Goal: Task Accomplishment & Management: Manage account settings

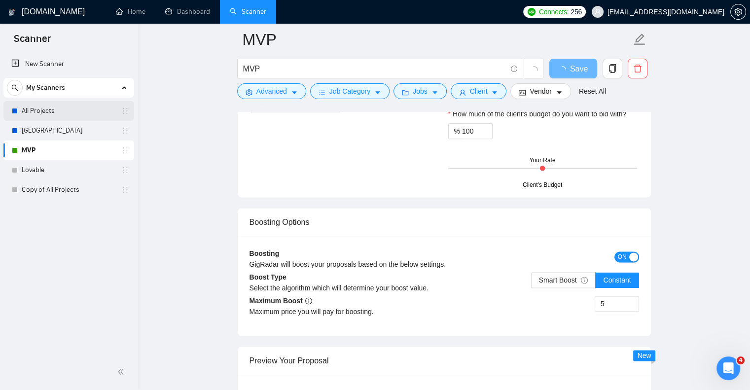
click at [59, 111] on link "All Projects" at bounding box center [69, 111] width 94 height 20
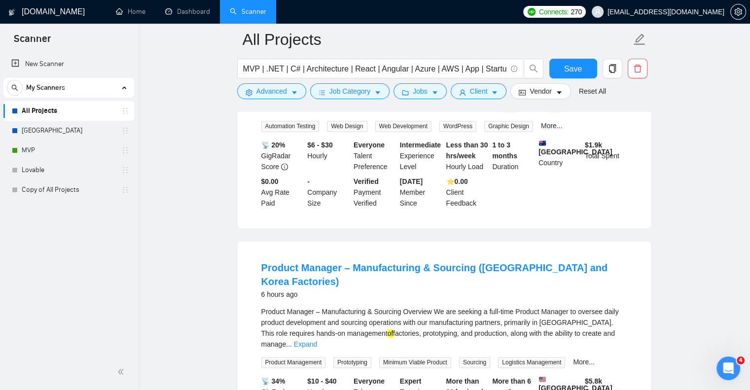
scroll to position [1307, 0]
click at [440, 68] on input "MVP | .NET | C# | Architecture | React | Angular | Azure | AWS | App | Startup …" at bounding box center [374, 69] width 263 height 12
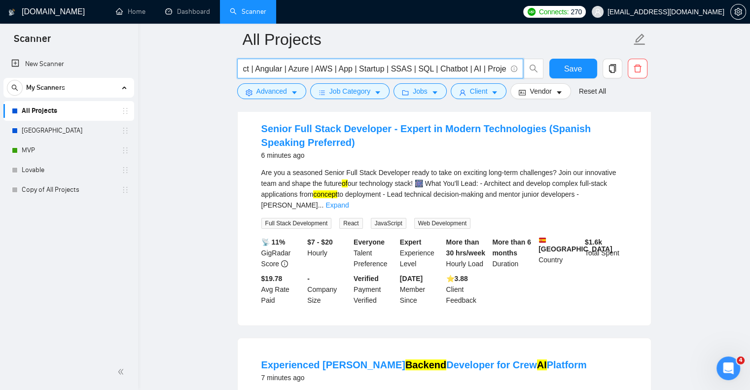
scroll to position [106, 0]
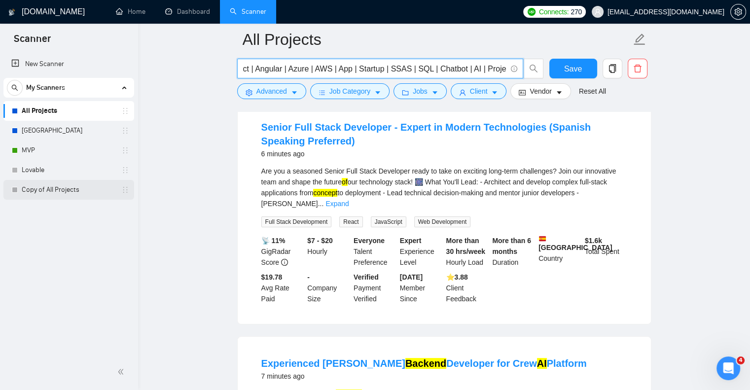
click at [85, 188] on link "Copy of All Projects" at bounding box center [69, 190] width 94 height 20
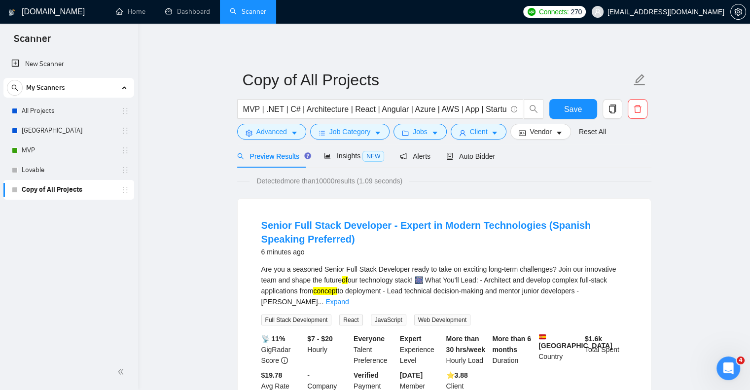
drag, startPoint x: 115, startPoint y: 184, endPoint x: 92, endPoint y: 221, distance: 43.9
click at [92, 221] on div "New Scanner My Scanners All Projects Poland MVP Lovable Copy of All Projects" at bounding box center [69, 203] width 138 height 302
click at [636, 111] on icon "delete" at bounding box center [637, 109] width 9 height 9
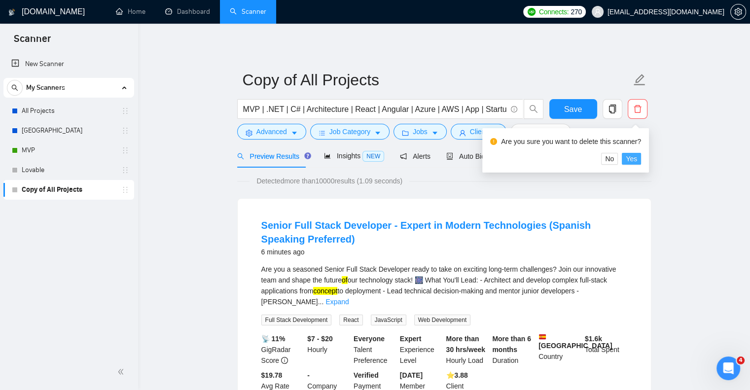
click at [631, 161] on span "Yes" at bounding box center [631, 158] width 11 height 11
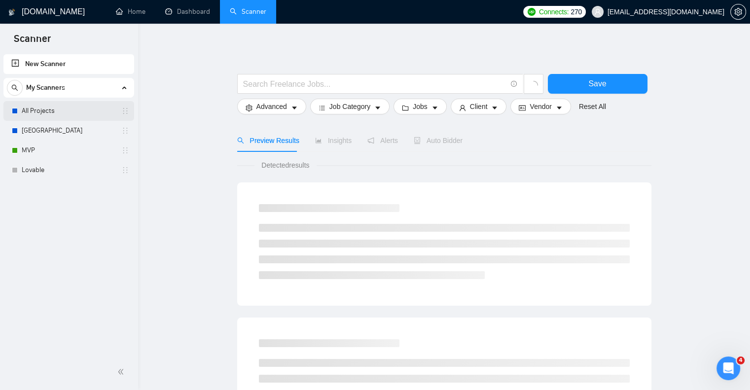
click at [69, 113] on link "All Projects" at bounding box center [69, 111] width 94 height 20
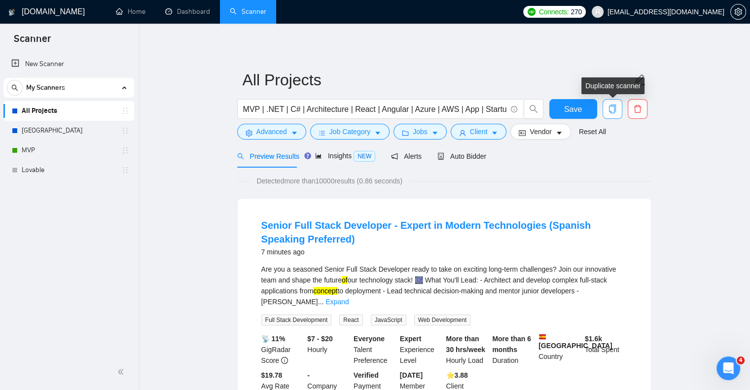
click at [616, 112] on icon "copy" at bounding box center [612, 109] width 9 height 9
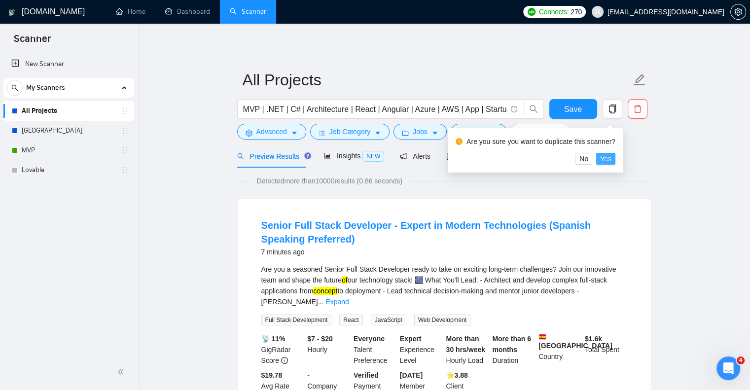
click at [608, 155] on span "Yes" at bounding box center [605, 158] width 11 height 11
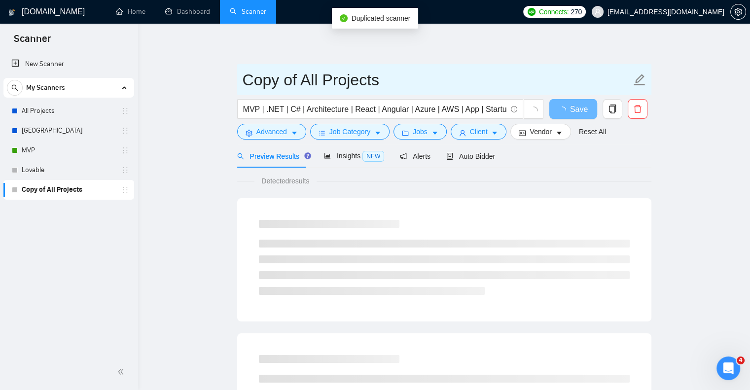
click at [294, 80] on input "Copy of All Projects" at bounding box center [437, 80] width 389 height 25
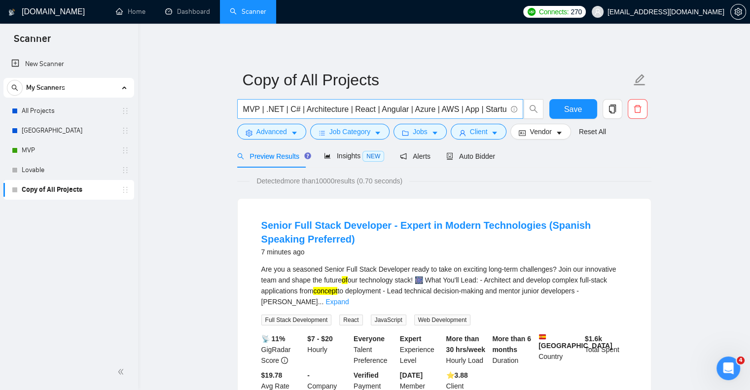
click at [245, 112] on input "MVP | .NET | C# | Architecture | React | Angular | Azure | AWS | App | Startup …" at bounding box center [374, 109] width 263 height 12
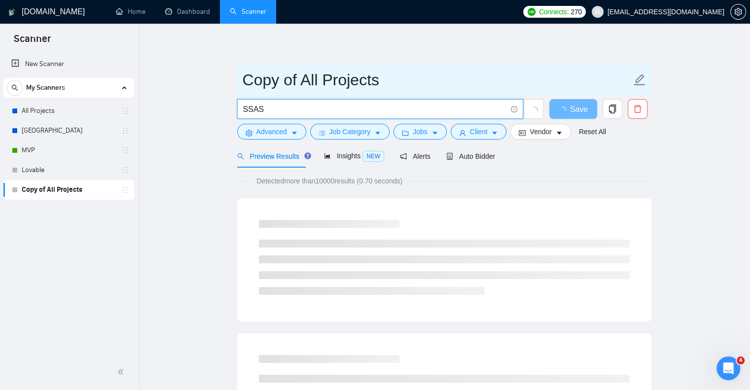
type input "SSAS"
click at [633, 76] on icon "edit" at bounding box center [639, 79] width 13 height 13
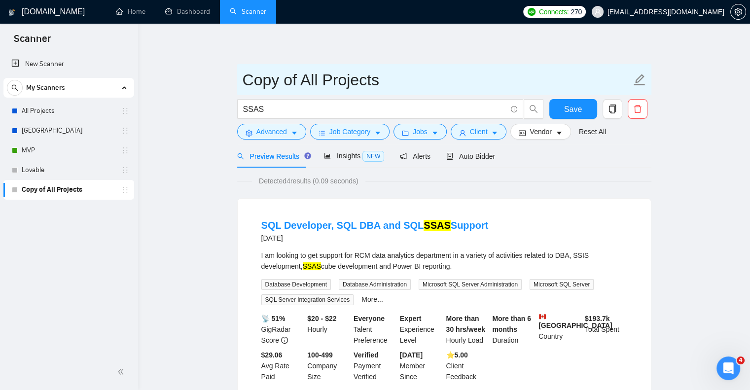
click at [638, 77] on icon "edit" at bounding box center [639, 79] width 11 height 11
click at [382, 73] on input "Copy of All Projects" at bounding box center [437, 80] width 389 height 25
type input "SSAS"
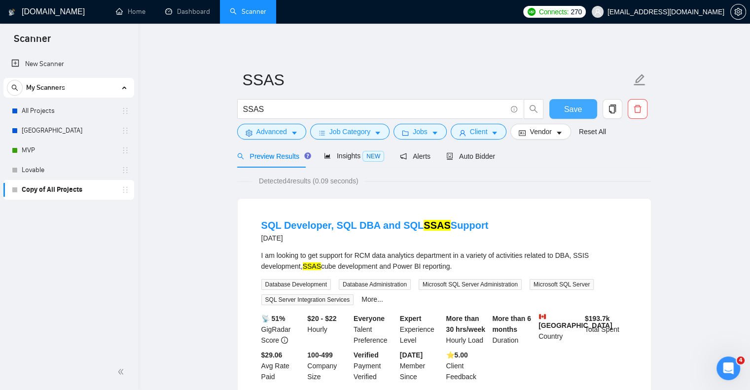
click at [566, 112] on span "Save" at bounding box center [573, 109] width 18 height 12
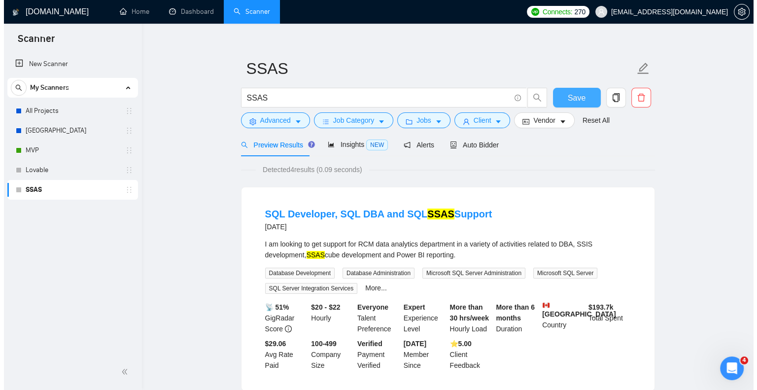
scroll to position [11, 0]
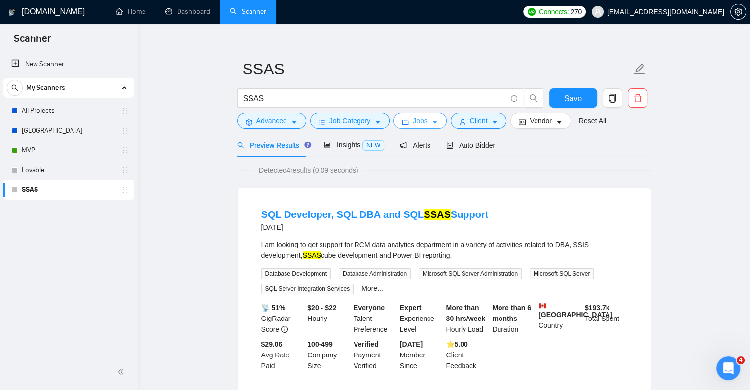
click at [440, 125] on button "Jobs" at bounding box center [419, 121] width 53 height 16
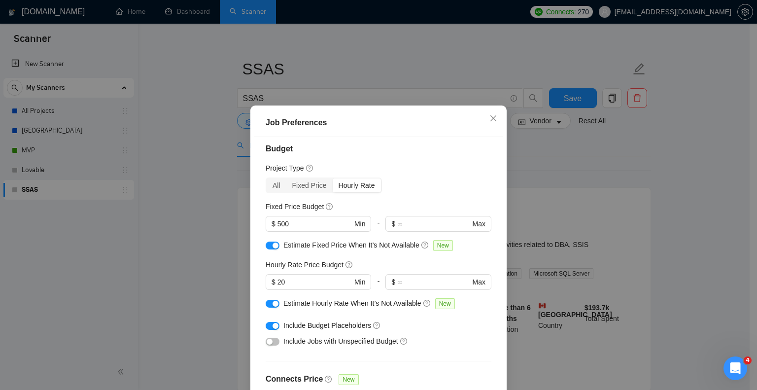
scroll to position [7, 0]
click at [273, 247] on div "button" at bounding box center [276, 245] width 6 height 6
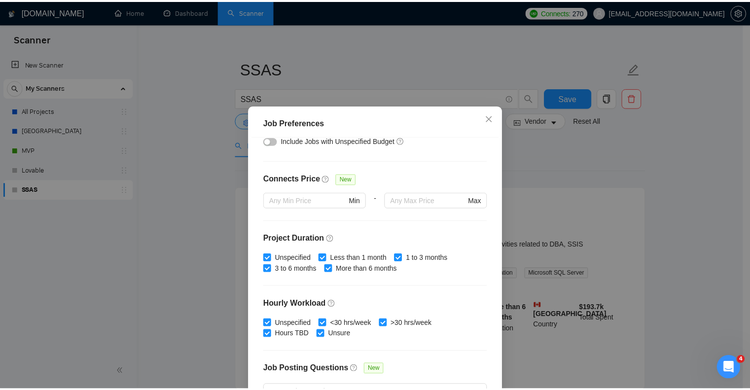
scroll to position [283, 0]
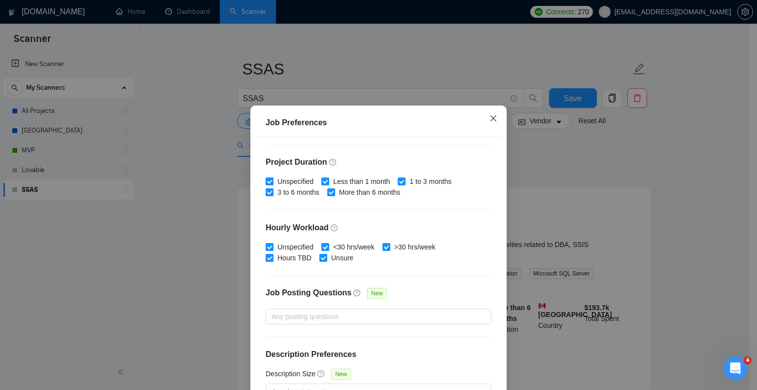
click at [484, 106] on span "Close" at bounding box center [493, 119] width 27 height 27
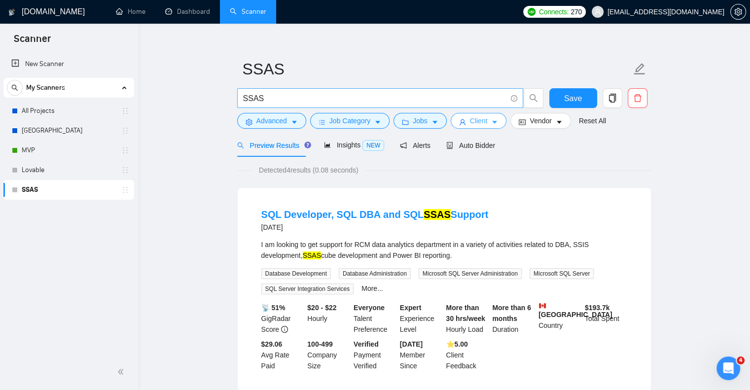
drag, startPoint x: 491, startPoint y: 114, endPoint x: 489, endPoint y: 102, distance: 11.9
click at [489, 102] on form "SSAS SSAS Save Advanced Job Category Jobs Client Vendor Reset All" at bounding box center [444, 93] width 414 height 80
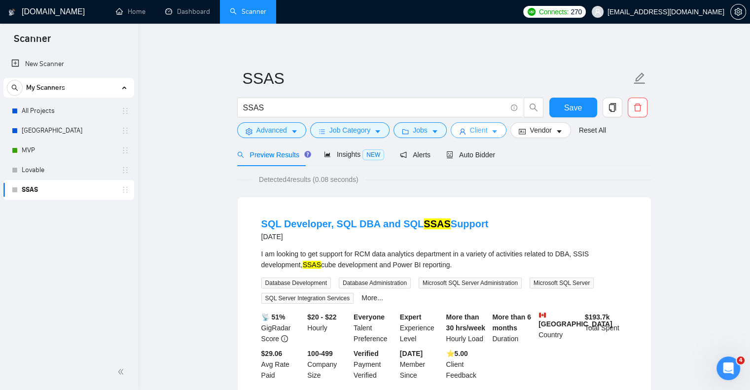
scroll to position [1, 0]
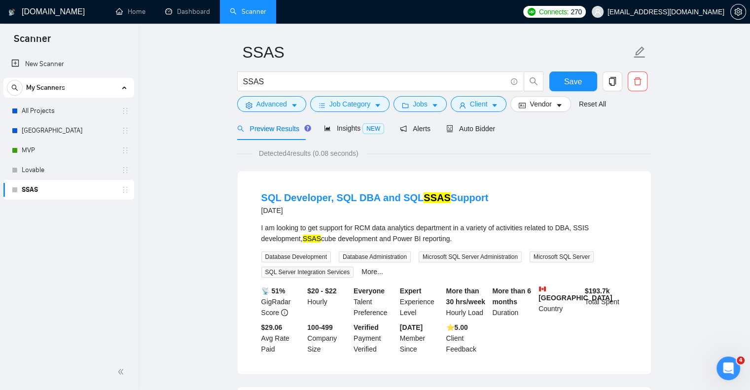
scroll to position [0, 0]
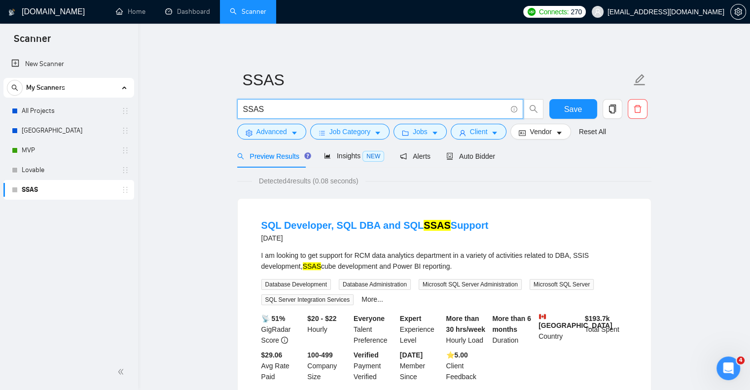
click at [416, 106] on input "SSAS" at bounding box center [374, 109] width 263 height 12
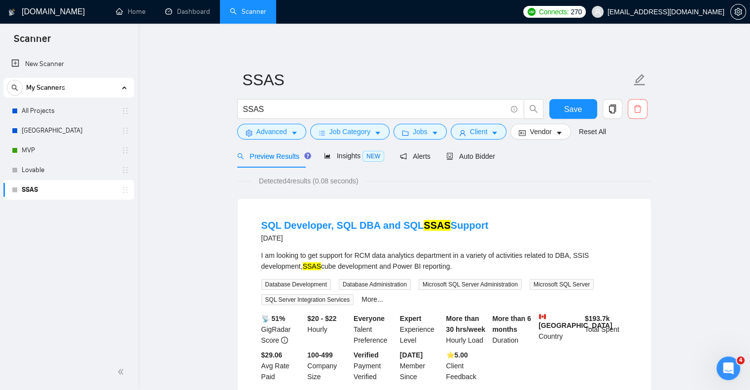
click at [640, 109] on icon "delete" at bounding box center [637, 109] width 9 height 9
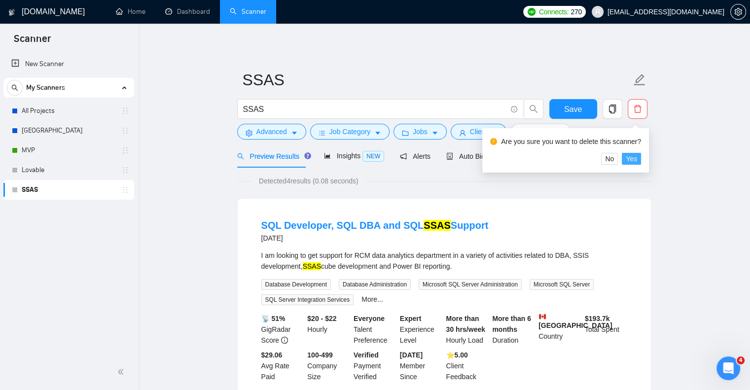
click at [624, 159] on button "Yes" at bounding box center [631, 159] width 19 height 12
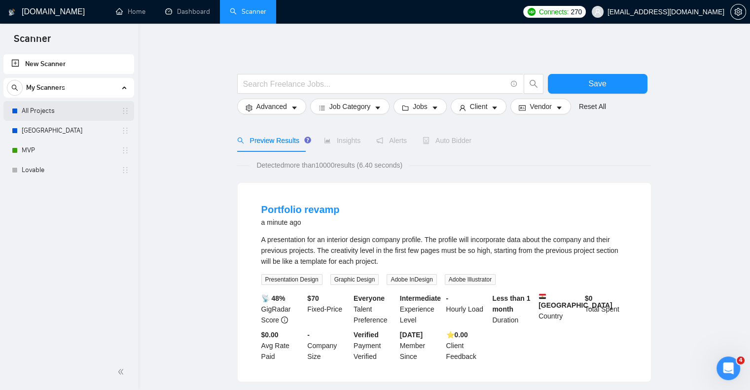
click at [99, 112] on link "All Projects" at bounding box center [69, 111] width 94 height 20
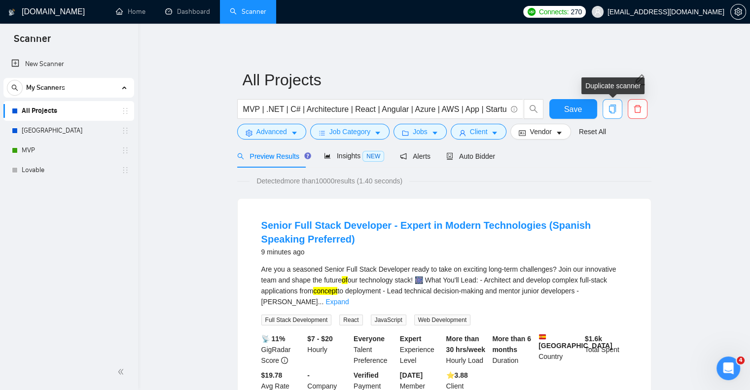
click at [617, 112] on span "copy" at bounding box center [612, 109] width 19 height 9
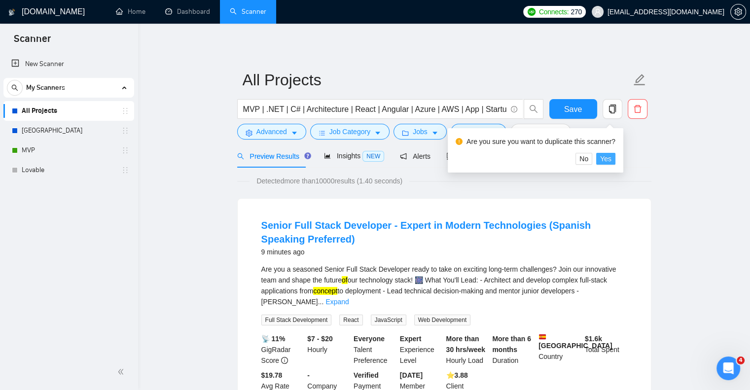
click at [602, 162] on span "Yes" at bounding box center [605, 158] width 11 height 11
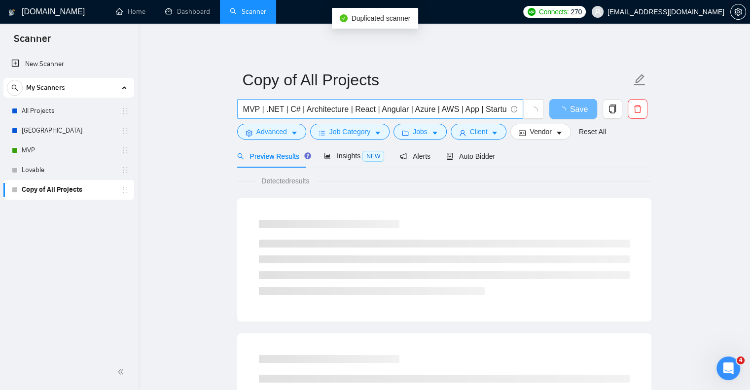
click at [341, 111] on input "MVP | .NET | C# | Architecture | React | Angular | Azure | AWS | App | Startup …" at bounding box center [374, 109] width 263 height 12
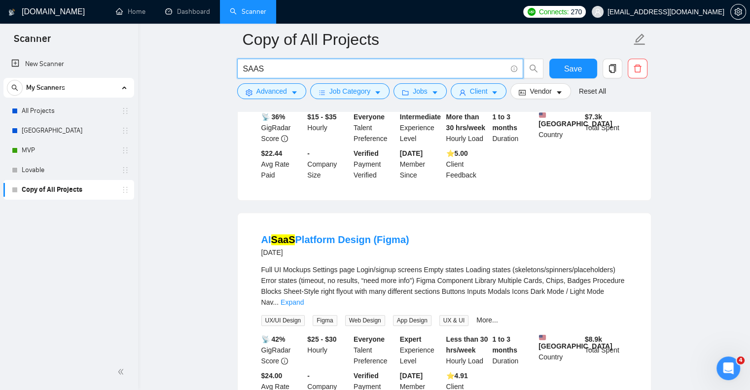
scroll to position [1081, 0]
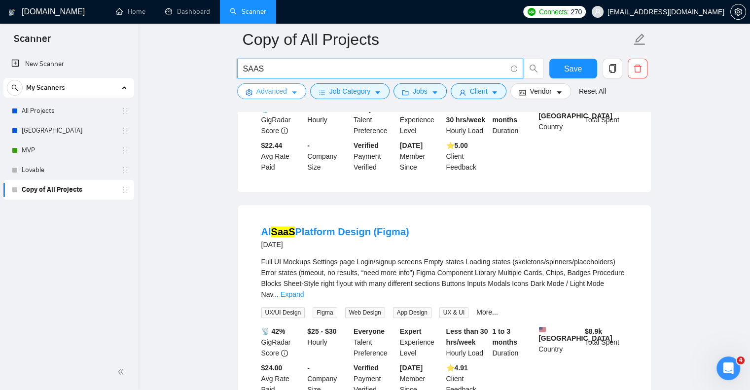
type input "SAAS"
click at [276, 88] on span "Advanced" at bounding box center [271, 91] width 31 height 11
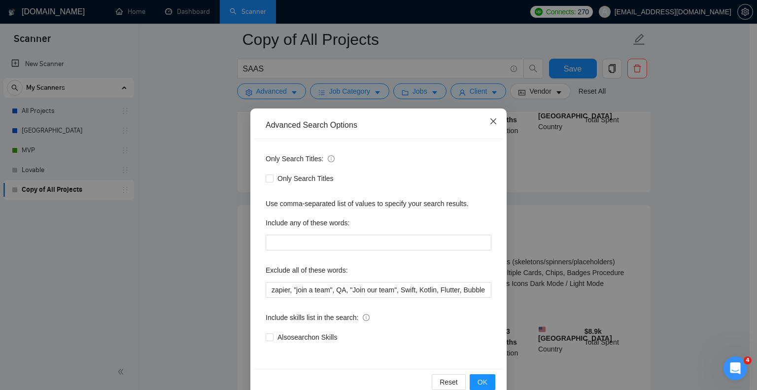
click at [493, 125] on icon "close" at bounding box center [494, 121] width 8 height 8
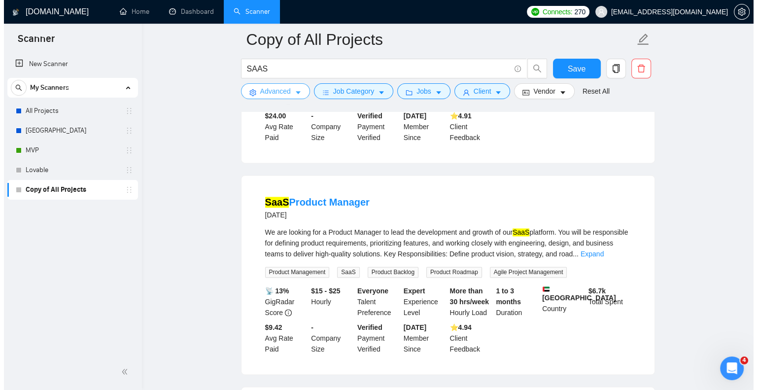
scroll to position [1333, 0]
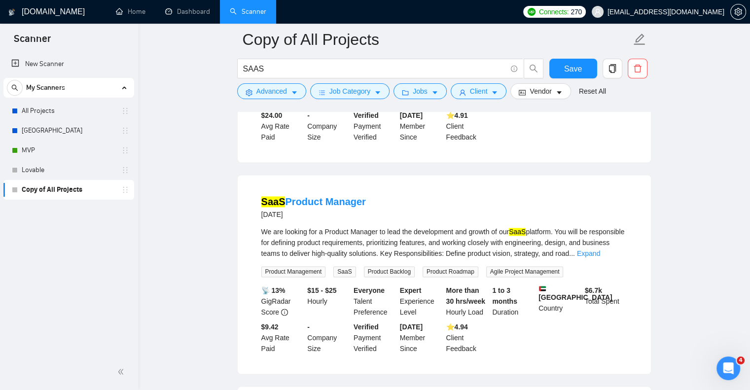
click at [285, 83] on div "Advanced" at bounding box center [271, 91] width 73 height 16
click at [283, 94] on span "Advanced" at bounding box center [271, 91] width 31 height 11
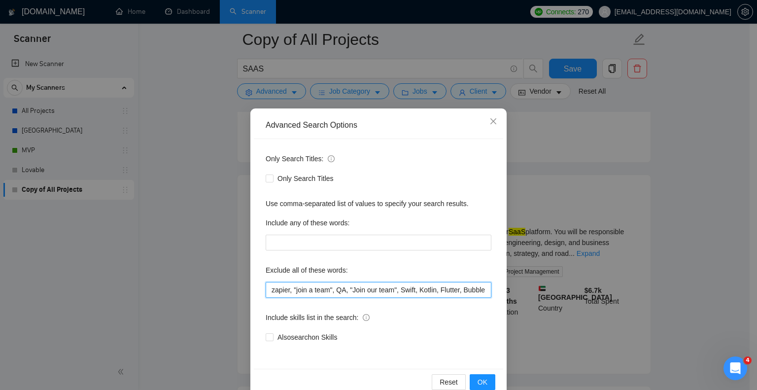
click at [266, 289] on input "zapier, "join a team", QA, "Join our team", Swift, Kotlin, Flutter, Bubble, Pyt…" at bounding box center [379, 290] width 226 height 16
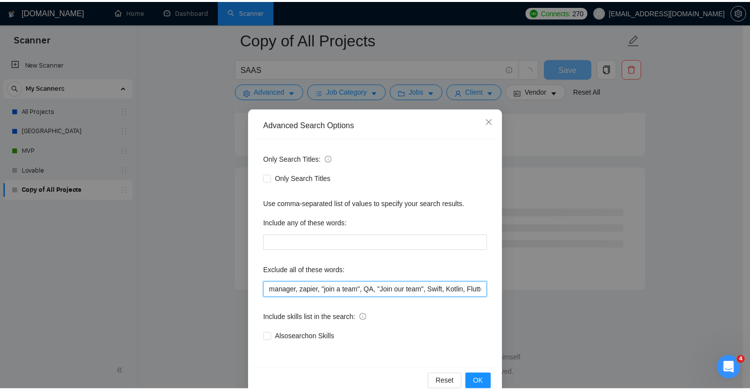
scroll to position [1255, 0]
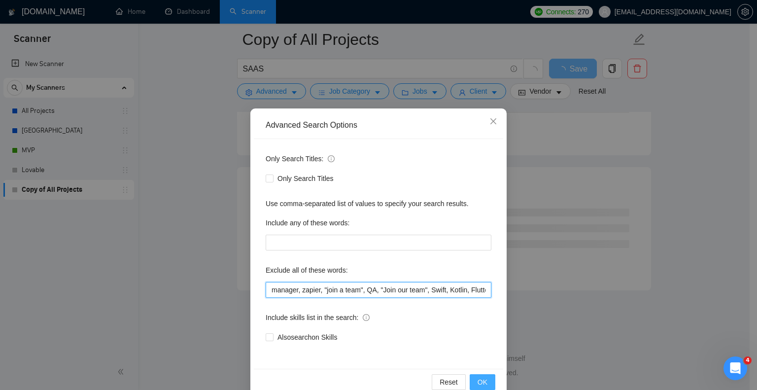
type input "manager, zapier, "join a team", QA, "Join our team", Swift, Kotlin, Flutter, Bu…"
click at [478, 380] on span "OK" at bounding box center [483, 382] width 10 height 11
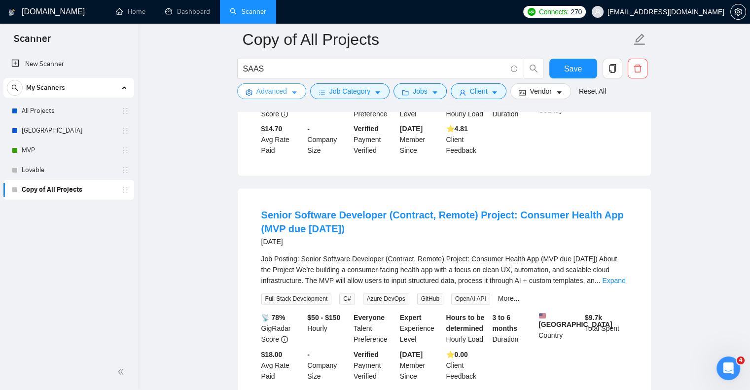
scroll to position [1520, 0]
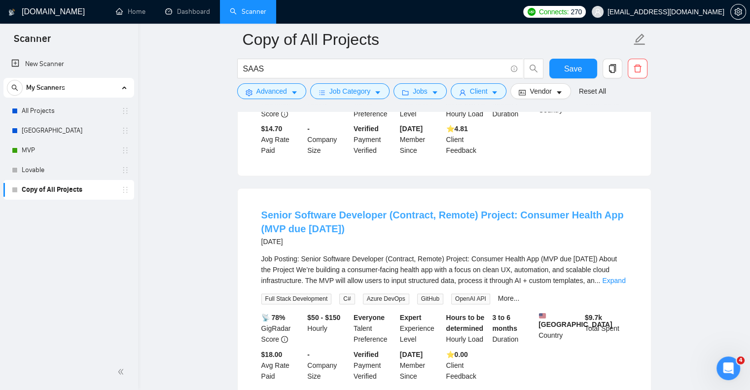
click at [321, 210] on link "Senior Software Developer (Contract, Remote) Project: Consumer Health App (MVP …" at bounding box center [442, 222] width 362 height 25
click at [575, 66] on span "Save" at bounding box center [573, 69] width 18 height 12
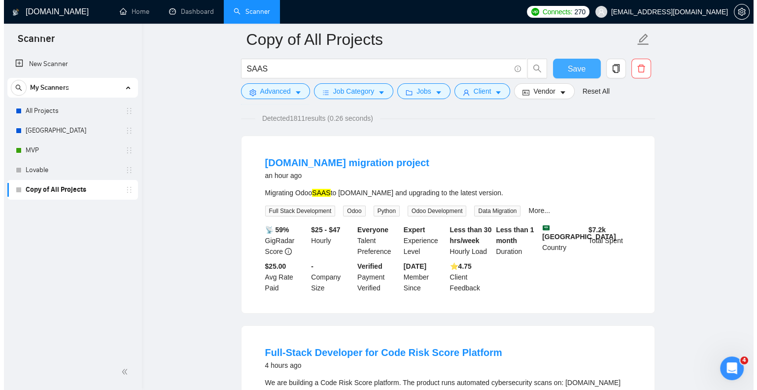
scroll to position [0, 0]
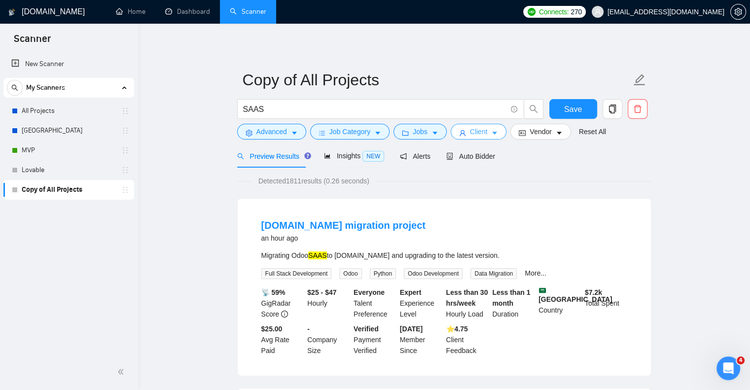
click at [463, 132] on button "Client" at bounding box center [479, 132] width 56 height 16
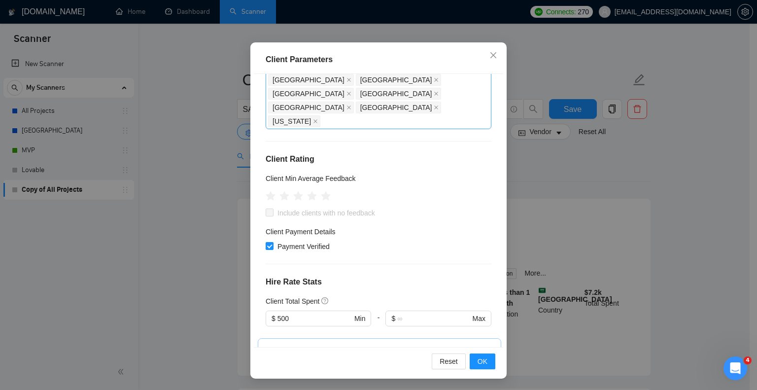
scroll to position [480, 0]
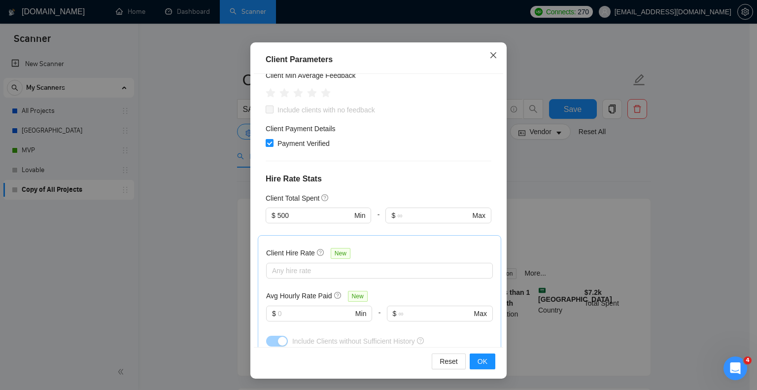
click at [492, 52] on icon "close" at bounding box center [494, 55] width 8 height 8
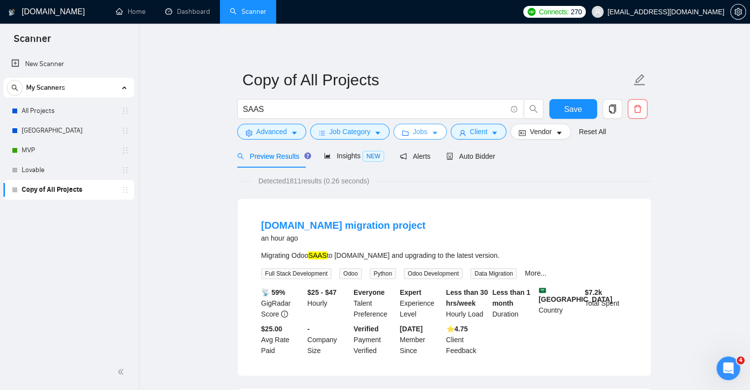
click at [424, 132] on span "Jobs" at bounding box center [420, 131] width 15 height 11
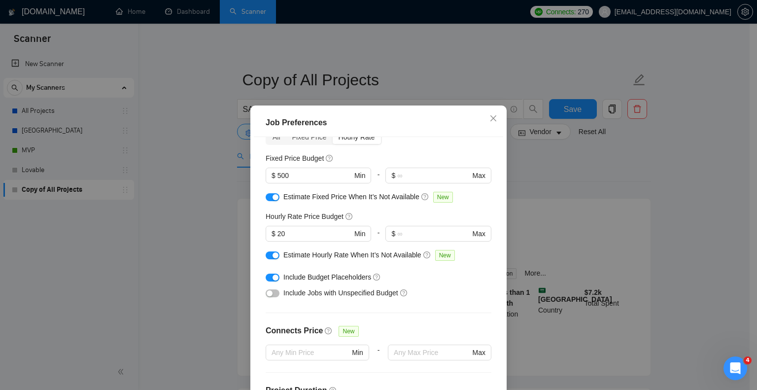
scroll to position [55, 0]
click at [373, 276] on icon "question-circle" at bounding box center [376, 276] width 7 height 7
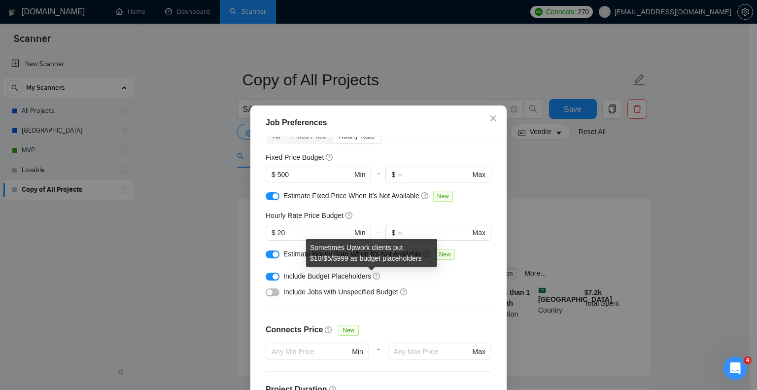
click at [419, 287] on div "Include Jobs with Unspecified Budget" at bounding box center [382, 291] width 198 height 11
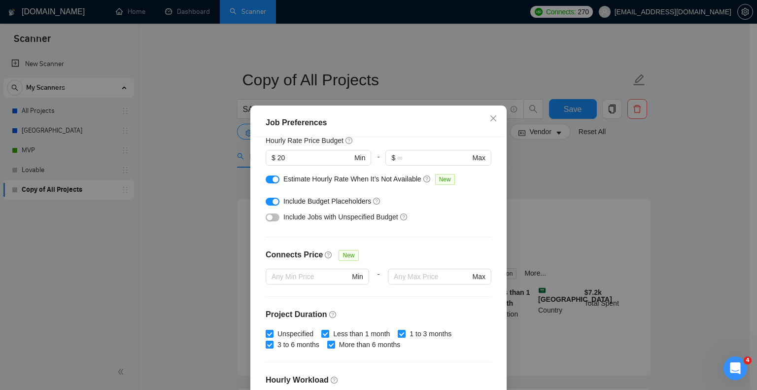
scroll to position [133, 0]
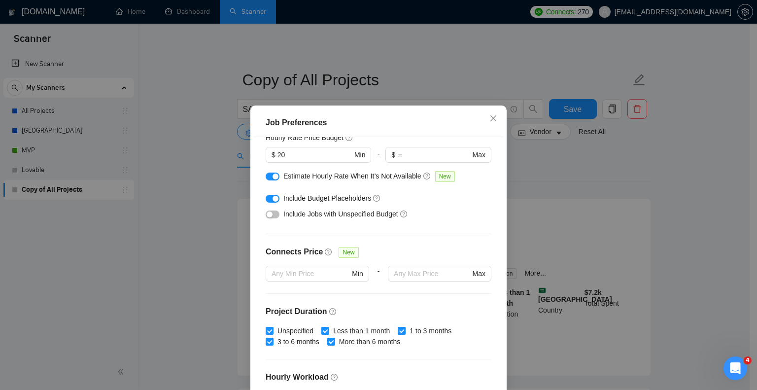
click at [275, 216] on button "button" at bounding box center [273, 215] width 14 height 8
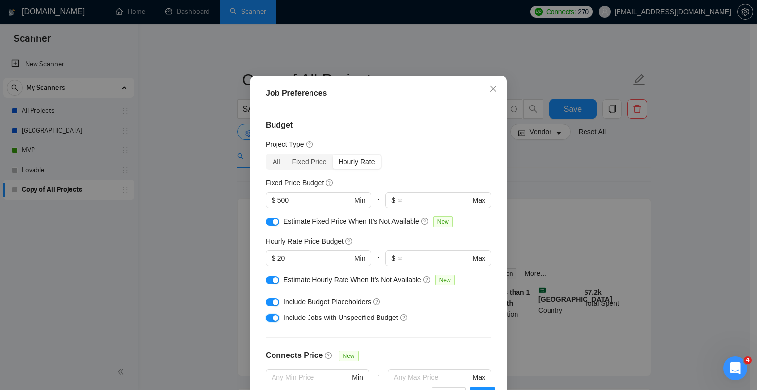
scroll to position [0, 0]
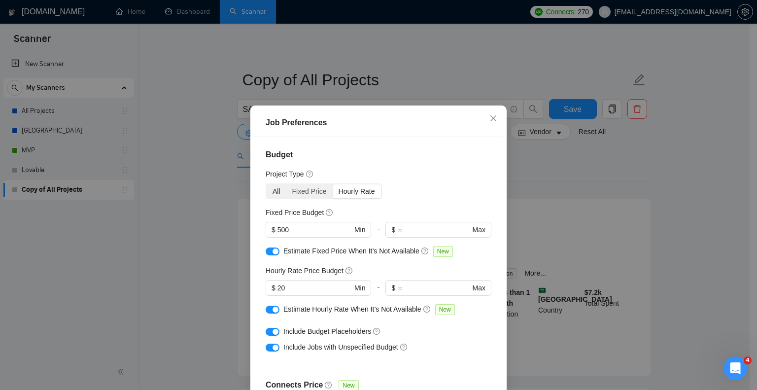
click at [274, 191] on div "All" at bounding box center [277, 191] width 20 height 14
click at [267, 184] on input "All" at bounding box center [267, 184] width 0 height 0
click at [308, 191] on div "Fixed Price" at bounding box center [309, 191] width 46 height 14
click at [286, 184] on input "Fixed Price" at bounding box center [286, 184] width 0 height 0
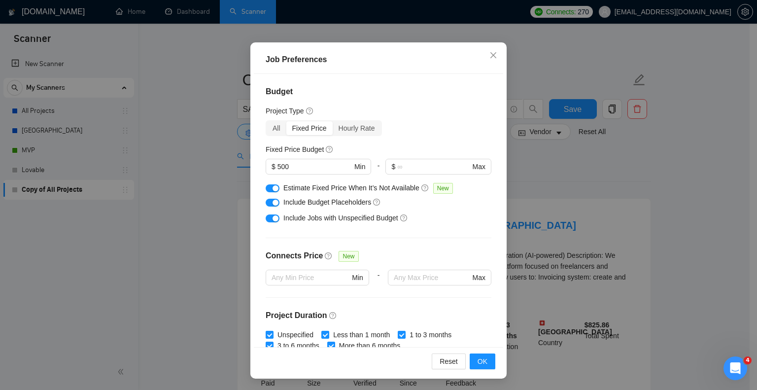
click at [359, 108] on div "Project Type" at bounding box center [379, 111] width 226 height 11
click at [352, 126] on div "Hourly Rate" at bounding box center [357, 128] width 48 height 14
click at [333, 121] on input "Hourly Rate" at bounding box center [333, 121] width 0 height 0
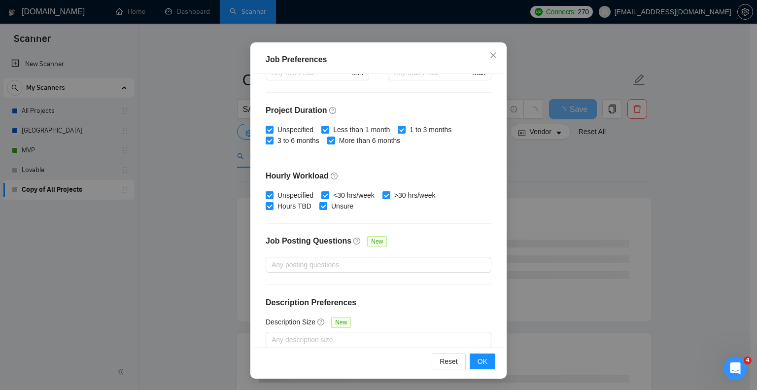
scroll to position [201, 0]
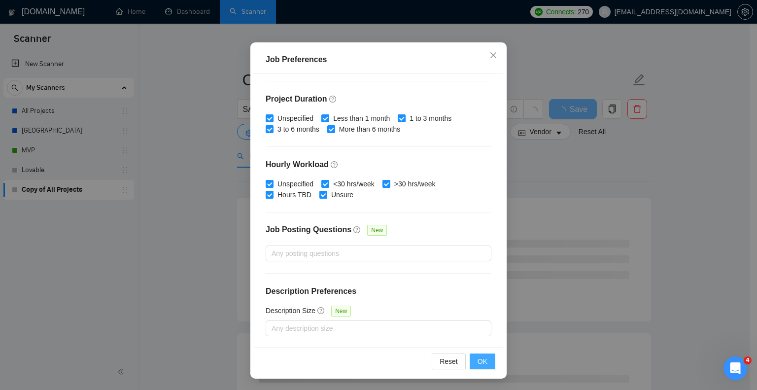
click at [483, 365] on span "OK" at bounding box center [483, 361] width 10 height 11
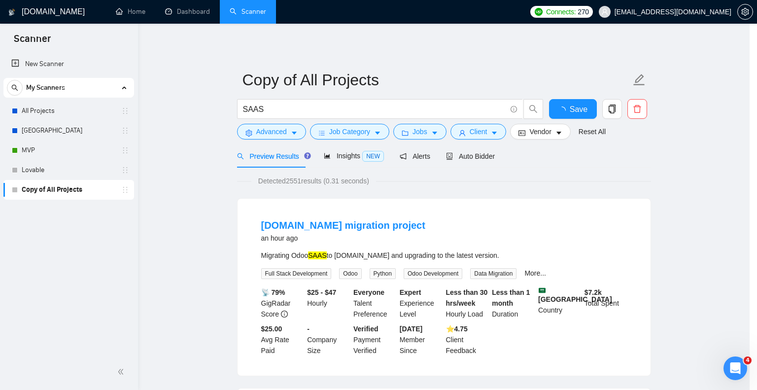
scroll to position [17, 0]
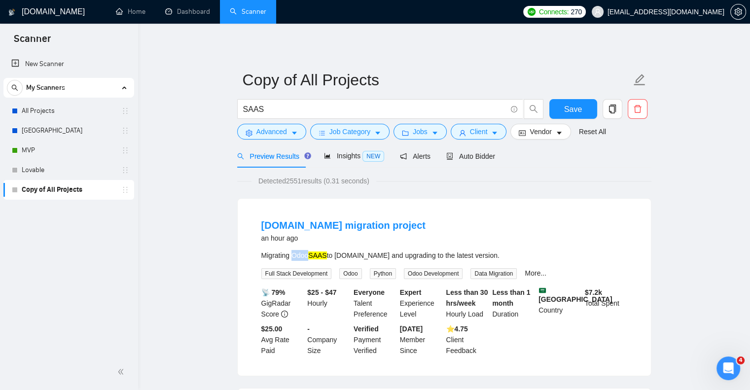
drag, startPoint x: 294, startPoint y: 256, endPoint x: 310, endPoint y: 256, distance: 15.3
click at [310, 256] on div "Migrating Odoo SAAS to odoo.sh and upgrading to the latest version." at bounding box center [444, 255] width 366 height 11
copy div "Odoo"
click at [570, 104] on span "Save" at bounding box center [573, 109] width 18 height 12
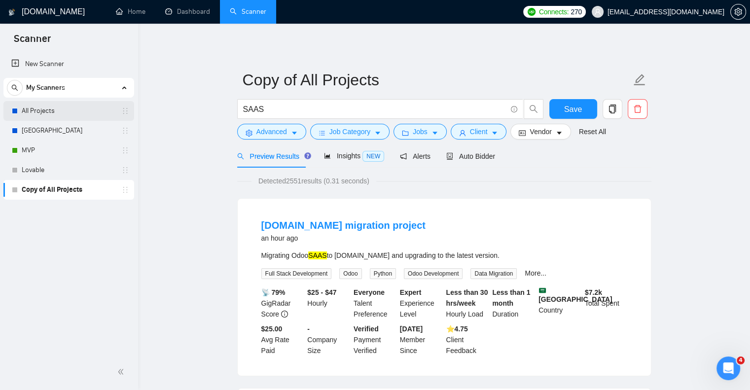
click at [62, 112] on link "All Projects" at bounding box center [69, 111] width 94 height 20
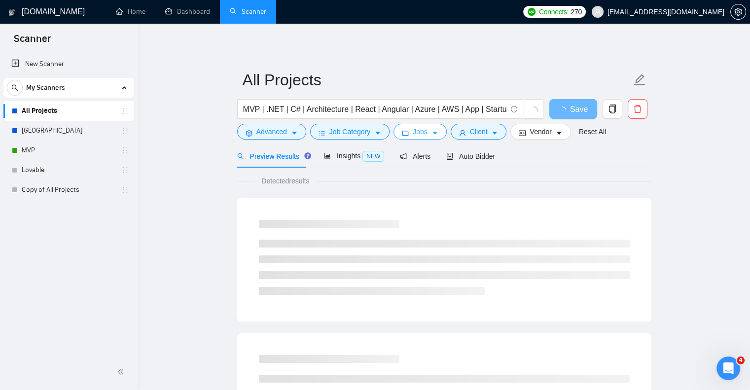
click at [418, 134] on span "Jobs" at bounding box center [420, 131] width 15 height 11
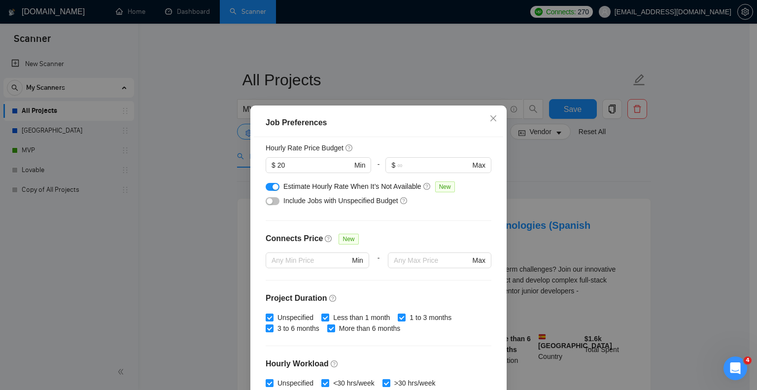
scroll to position [65, 0]
click at [276, 200] on div "Include Jobs with Unspecified Budget" at bounding box center [379, 200] width 226 height 16
click at [271, 200] on button "button" at bounding box center [273, 201] width 14 height 8
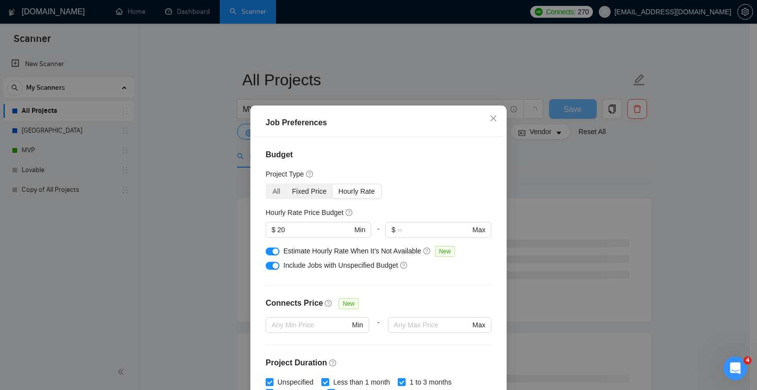
click at [294, 187] on div "Fixed Price" at bounding box center [309, 191] width 46 height 14
click at [286, 184] on input "Fixed Price" at bounding box center [286, 184] width 0 height 0
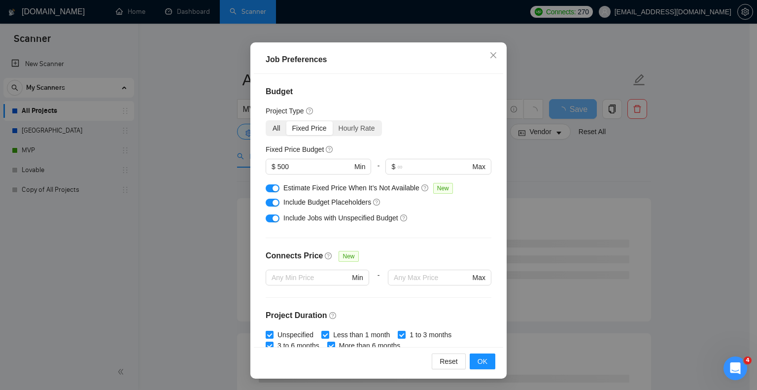
click at [275, 127] on div "All" at bounding box center [277, 128] width 20 height 14
click at [267, 121] on input "All" at bounding box center [267, 121] width 0 height 0
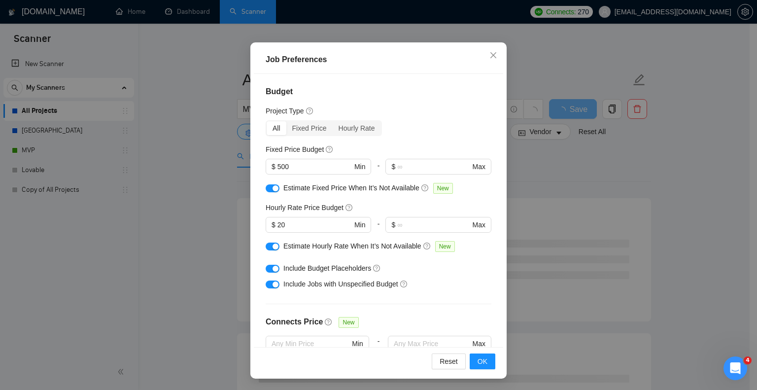
scroll to position [51, 0]
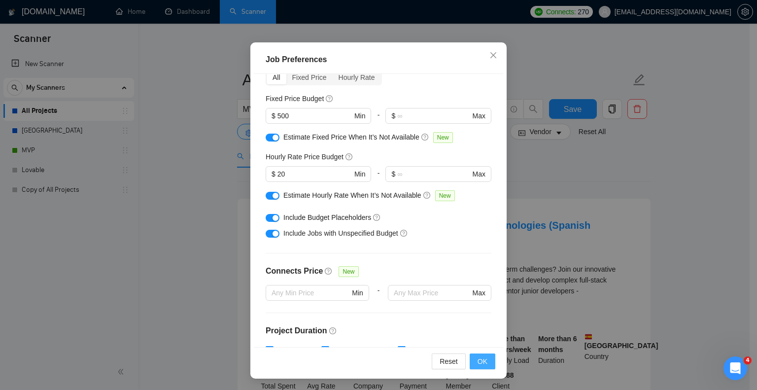
click at [478, 361] on span "OK" at bounding box center [483, 361] width 10 height 11
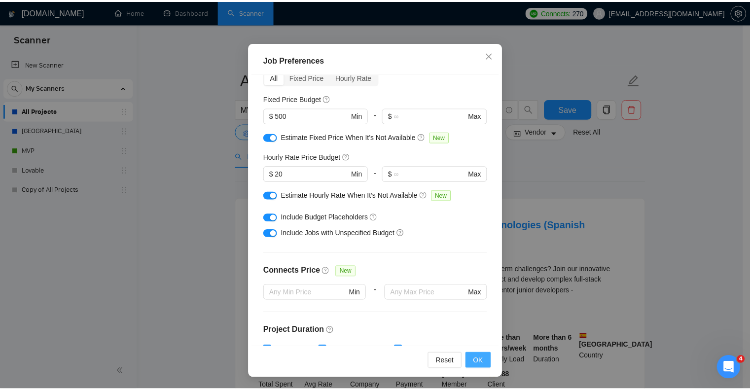
scroll to position [17, 0]
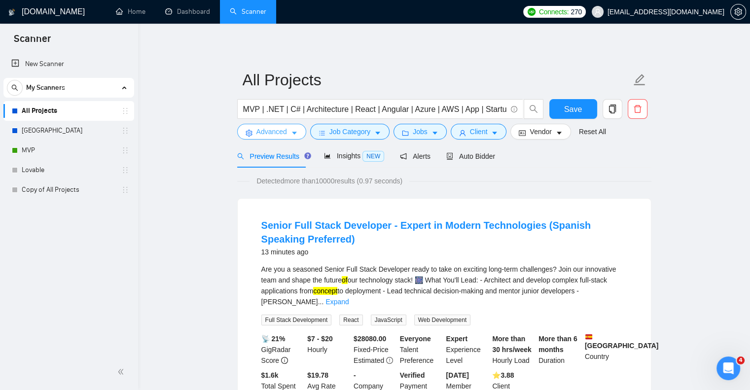
click at [271, 128] on span "Advanced" at bounding box center [271, 131] width 31 height 11
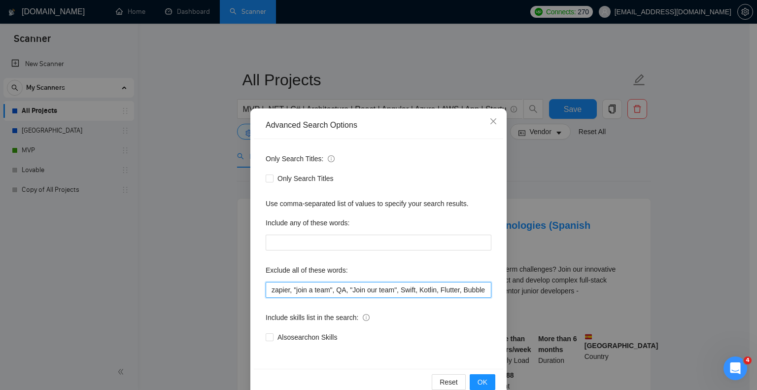
click at [266, 290] on input "zapier, "join a team", QA, "Join our team", Swift, Kotlin, Flutter, Bubble, Pyt…" at bounding box center [379, 290] width 226 height 16
type input "manager, oddo, zapier, "join a team", QA, "Join our team", Swift, Kotlin, Flutt…"
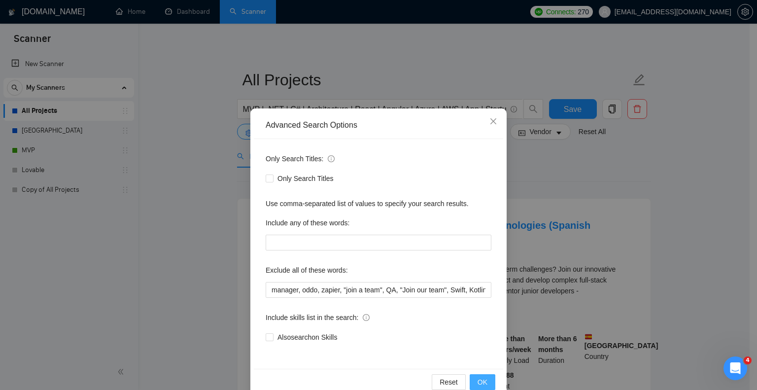
click at [480, 378] on span "OK" at bounding box center [483, 382] width 10 height 11
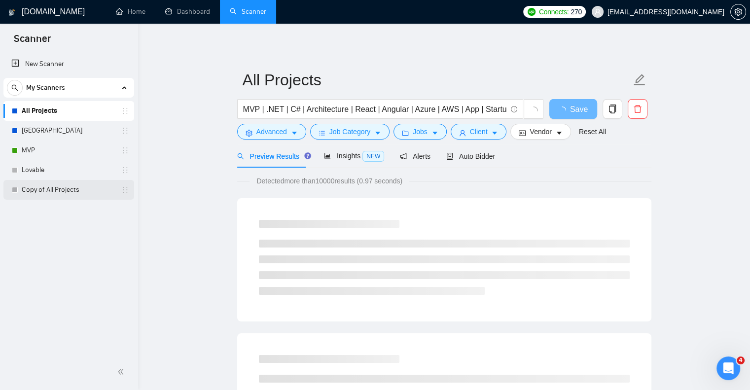
click at [73, 198] on link "Copy of All Projects" at bounding box center [69, 190] width 94 height 20
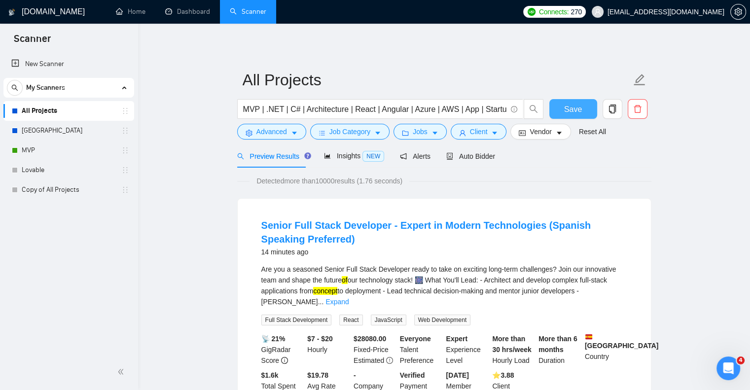
click at [564, 102] on button "Save" at bounding box center [573, 109] width 48 height 20
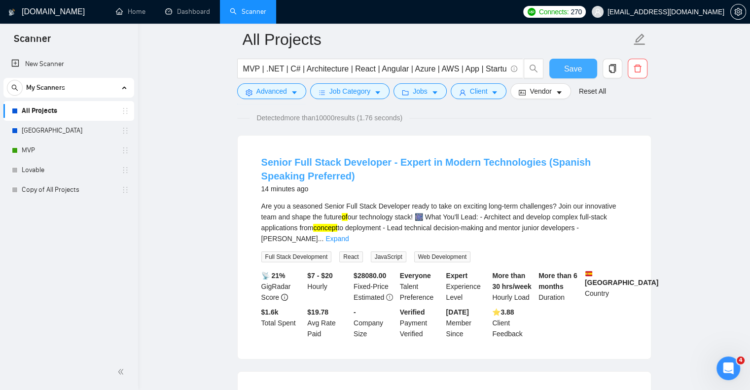
scroll to position [76, 0]
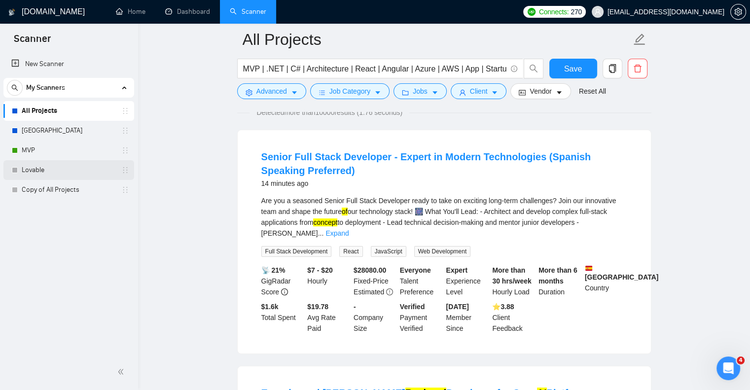
click at [51, 179] on link "Lovable" at bounding box center [69, 170] width 94 height 20
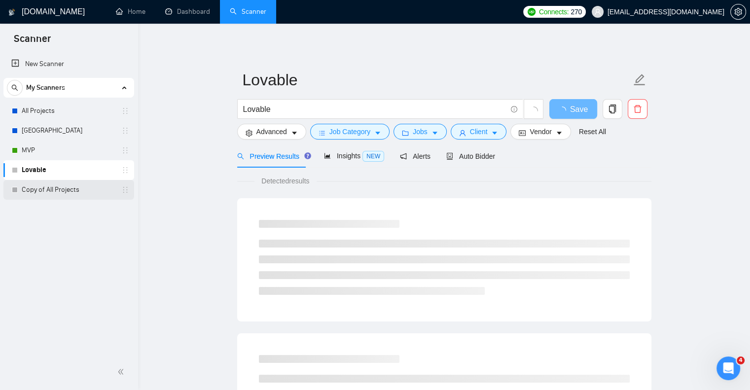
click at [52, 185] on link "Copy of All Projects" at bounding box center [69, 190] width 94 height 20
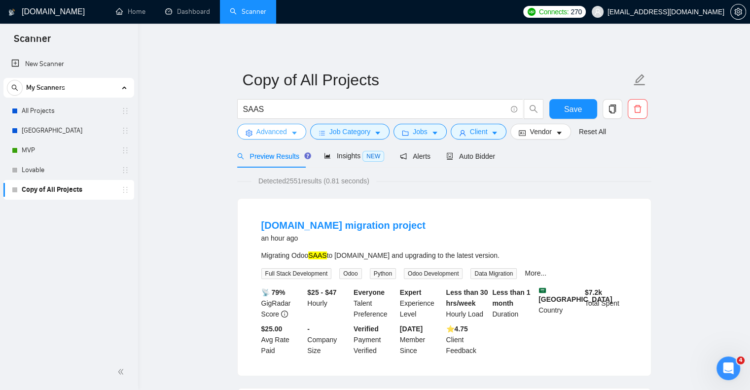
click at [285, 133] on span "Advanced" at bounding box center [271, 131] width 31 height 11
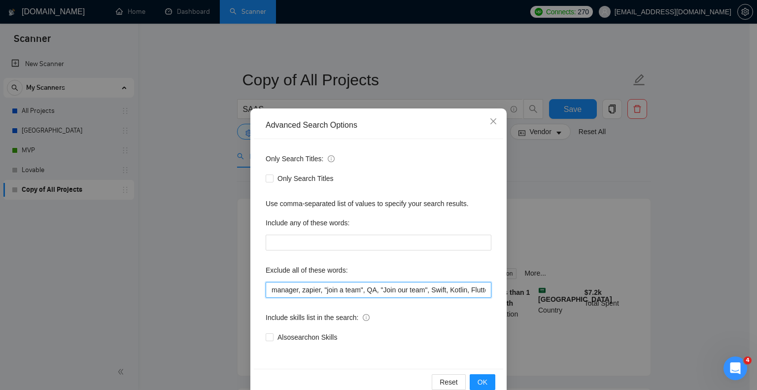
click at [269, 291] on input "manager, zapier, "join a team", QA, "Join our team", Swift, Kotlin, Flutter, Bu…" at bounding box center [379, 290] width 226 height 16
type input "odoo, manager, zapier, "join a team", QA, "Join our team", Swift, Kotlin, Flutt…"
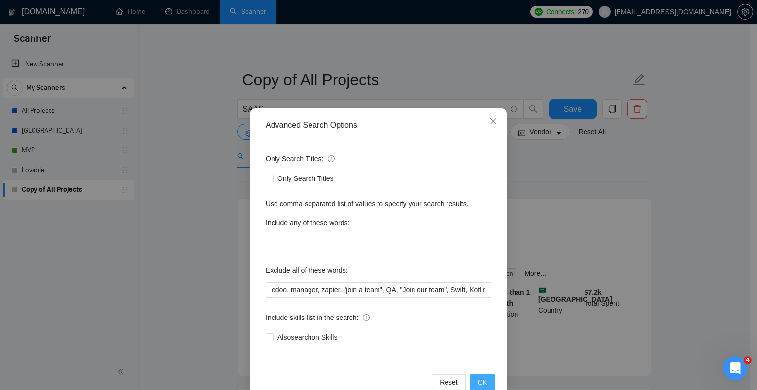
click at [480, 374] on button "OK" at bounding box center [483, 382] width 26 height 16
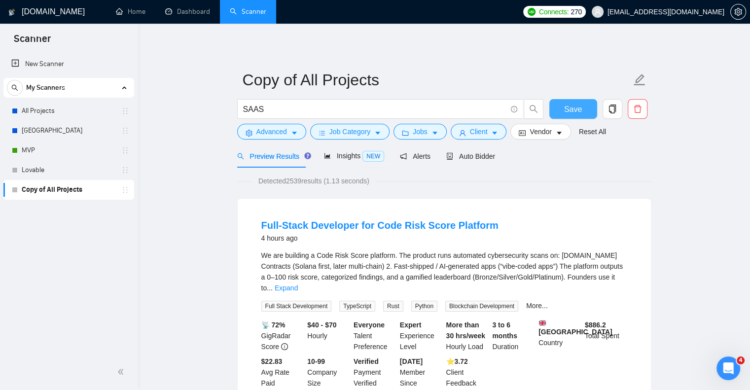
click at [571, 115] on button "Save" at bounding box center [573, 109] width 48 height 20
click at [88, 116] on link "All Projects" at bounding box center [69, 111] width 94 height 20
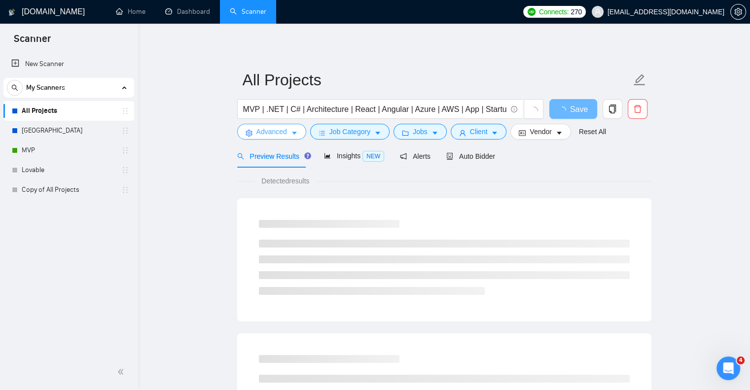
click at [286, 134] on span "Advanced" at bounding box center [271, 131] width 31 height 11
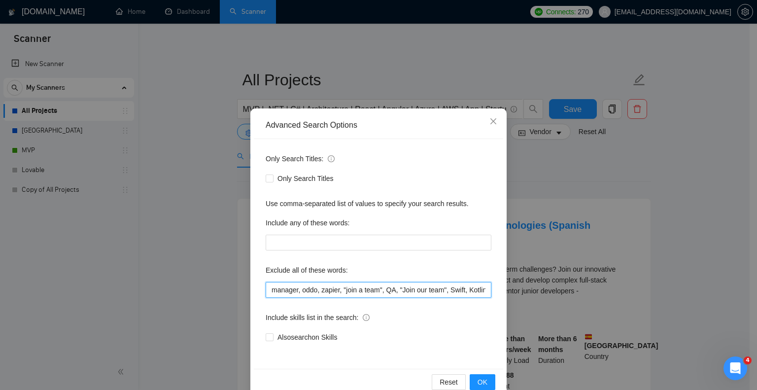
click at [313, 291] on input "manager, oddo, zapier, "join a team", QA, "Join our team", Swift, Kotlin, Flutt…" at bounding box center [379, 290] width 226 height 16
type input "manager, odoo, zapier, "join a team", QA, "Join our team", Swift, Kotlin, Flutt…"
click at [483, 383] on span "OK" at bounding box center [483, 382] width 10 height 11
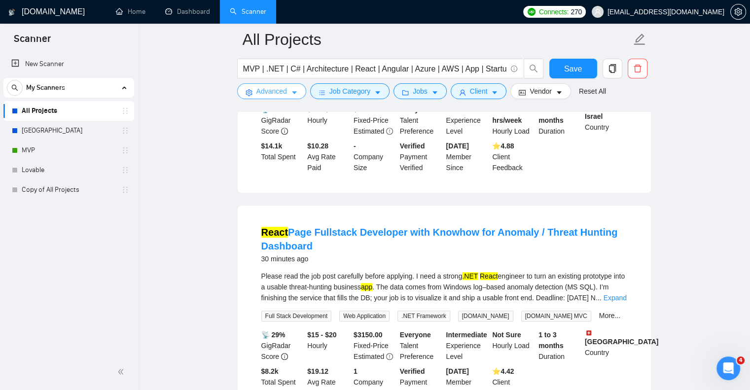
scroll to position [460, 0]
click at [570, 70] on div "Reset all filters" at bounding box center [588, 73] width 53 height 17
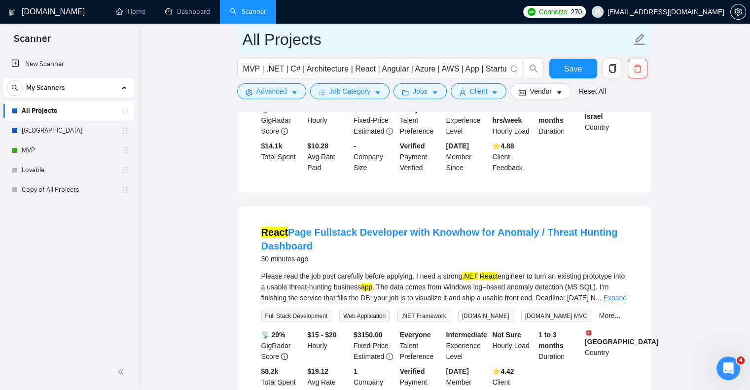
click at [555, 53] on span "All Projects" at bounding box center [444, 39] width 414 height 31
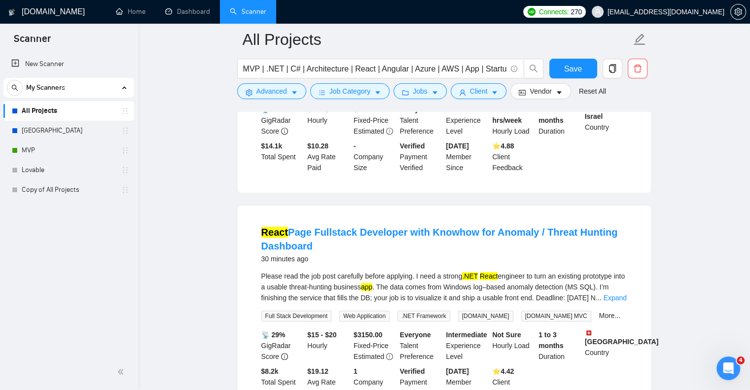
click at [559, 57] on form "All Projects MVP | .NET | C# | Architecture | React | Angular | Azure | AWS | A…" at bounding box center [444, 64] width 414 height 80
click at [559, 60] on button "Save" at bounding box center [573, 69] width 48 height 20
click at [73, 193] on link "Copy of All Projects" at bounding box center [69, 190] width 94 height 20
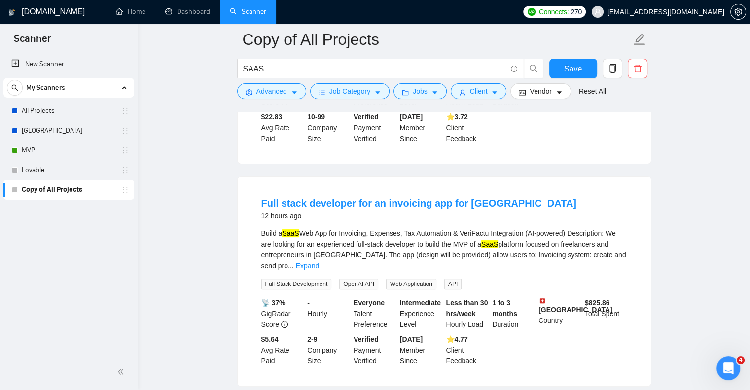
scroll to position [253, 0]
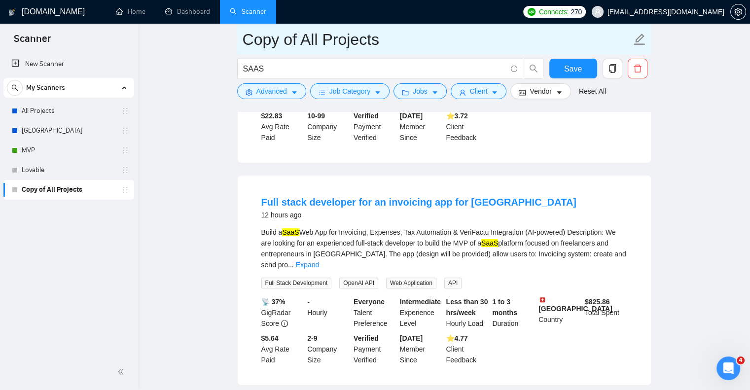
click at [639, 34] on icon "edit" at bounding box center [639, 39] width 13 height 13
click at [639, 41] on icon "edit" at bounding box center [639, 39] width 13 height 13
click at [637, 38] on icon "edit" at bounding box center [639, 39] width 11 height 11
type input "C"
type input "SAAS"
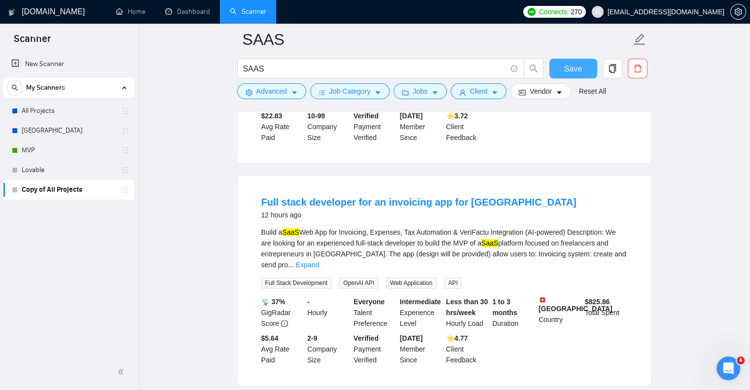
click at [571, 73] on span "Save" at bounding box center [573, 69] width 18 height 12
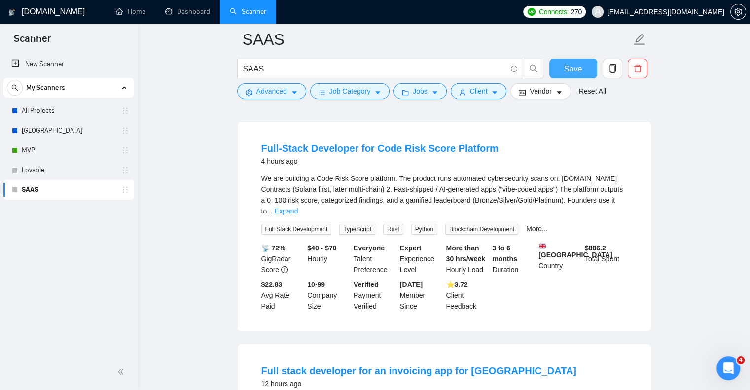
scroll to position [0, 0]
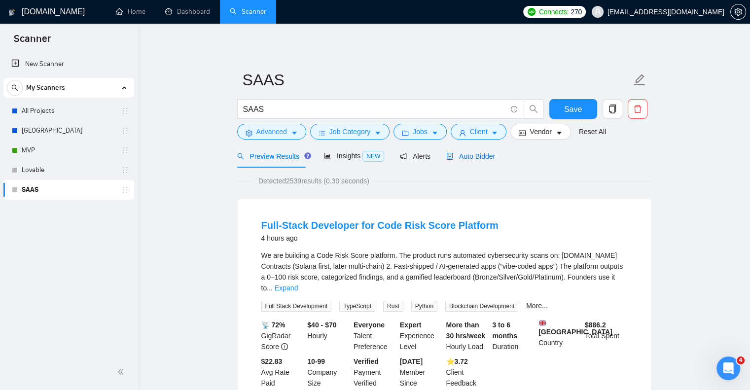
click at [472, 156] on span "Auto Bidder" at bounding box center [470, 156] width 49 height 8
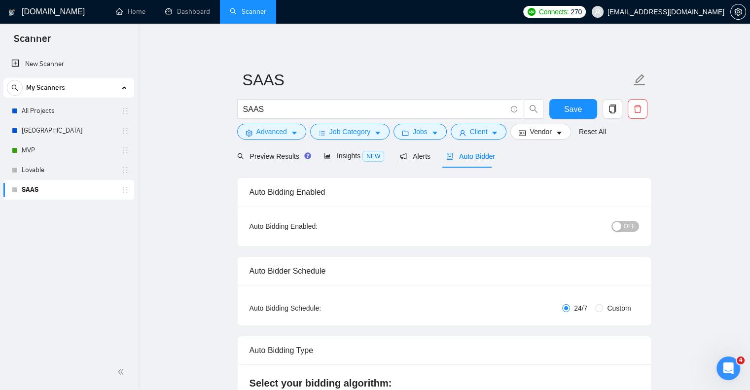
radio input "false"
radio input "true"
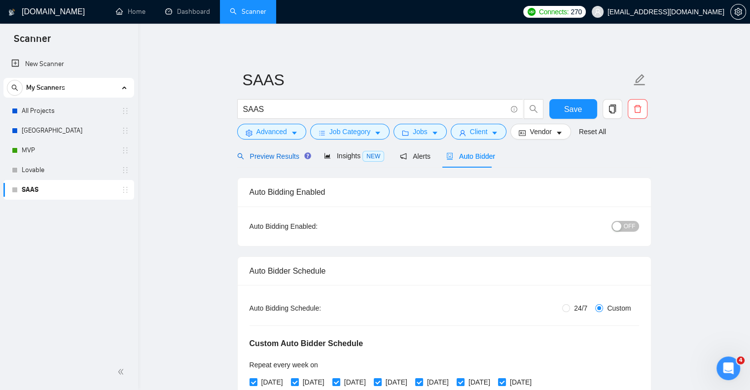
click at [288, 159] on span "Preview Results" at bounding box center [272, 156] width 71 height 8
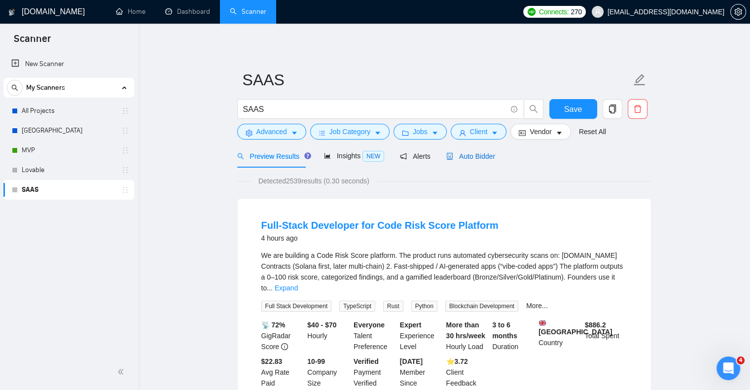
click at [460, 160] on span "Auto Bidder" at bounding box center [470, 156] width 49 height 8
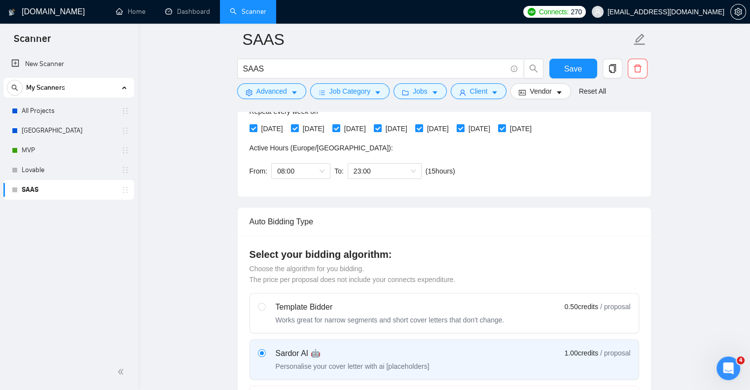
scroll to position [260, 0]
click at [353, 318] on div "Works great for narrow segments and short cover letters that don't change." at bounding box center [390, 321] width 229 height 10
click at [265, 311] on input "radio" at bounding box center [261, 307] width 7 height 7
radio input "true"
radio input "false"
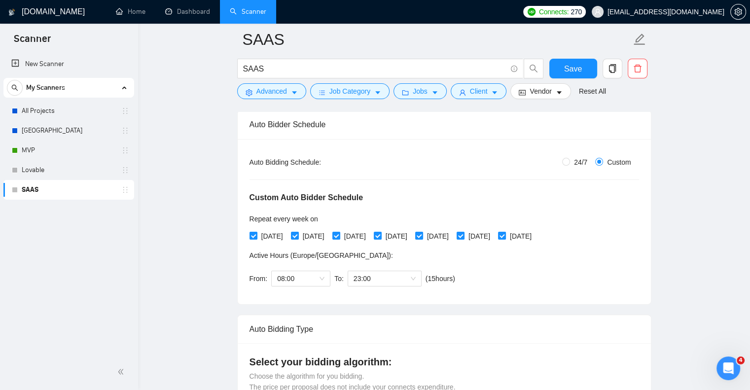
scroll to position [147, 0]
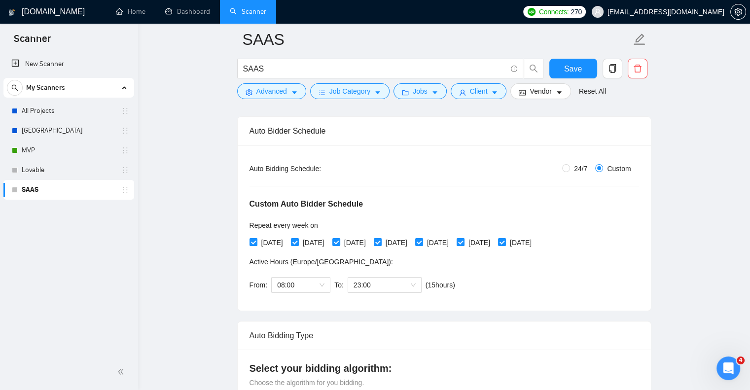
click at [574, 166] on span "24/7" at bounding box center [580, 168] width 21 height 11
click at [570, 166] on input "24/7" at bounding box center [566, 168] width 8 height 8
radio input "true"
radio input "false"
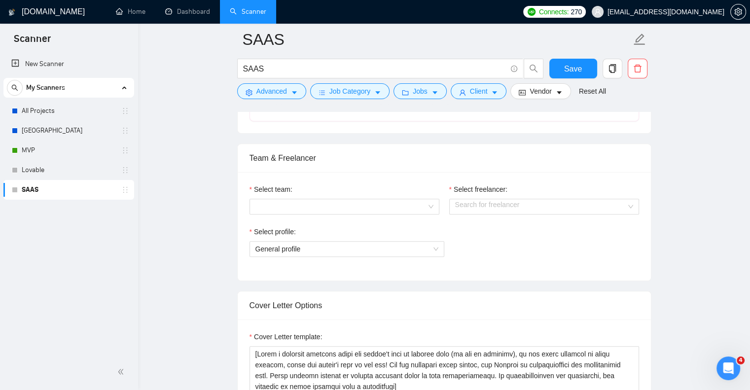
scroll to position [467, 0]
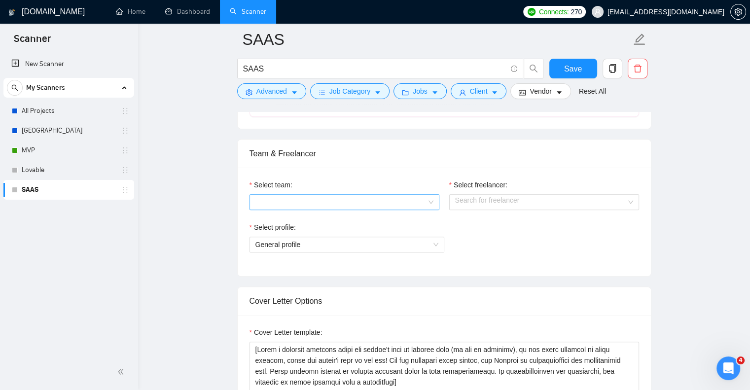
click at [396, 207] on input "Select team:" at bounding box center [340, 202] width 171 height 15
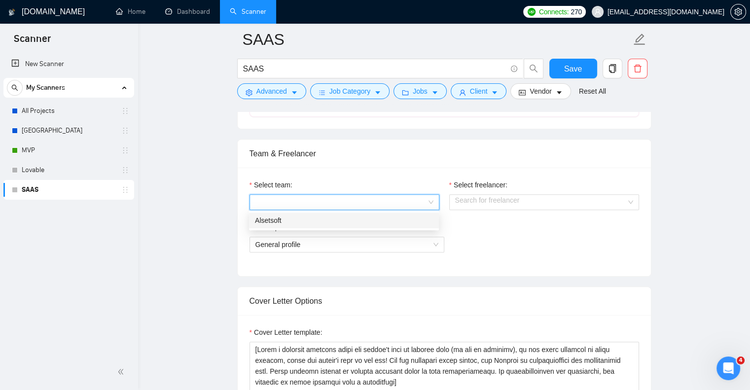
click at [357, 221] on div "Alsetsoft" at bounding box center [344, 220] width 178 height 11
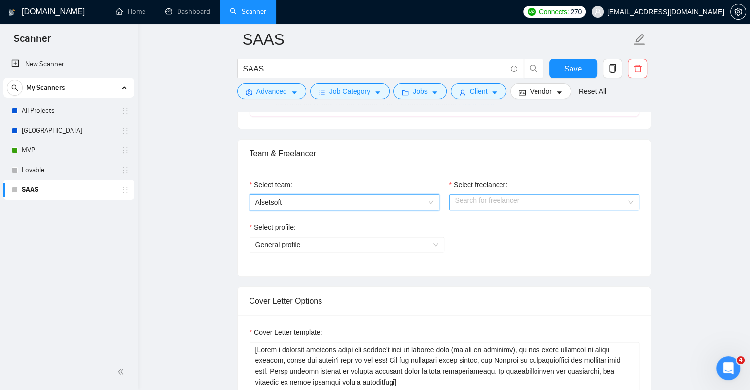
click at [501, 196] on input "Select freelancer:" at bounding box center [540, 202] width 171 height 15
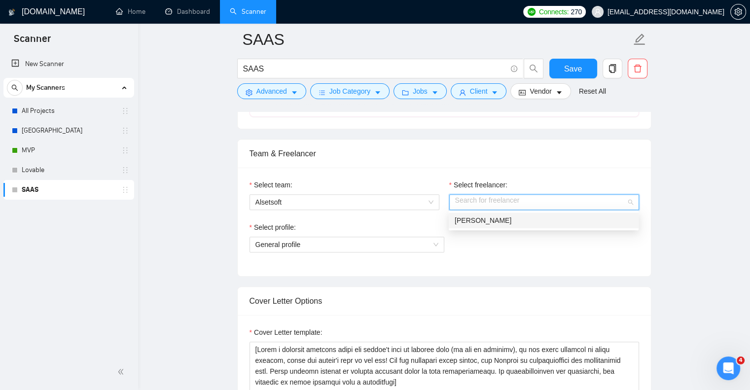
click at [505, 219] on div "[PERSON_NAME]" at bounding box center [544, 220] width 178 height 11
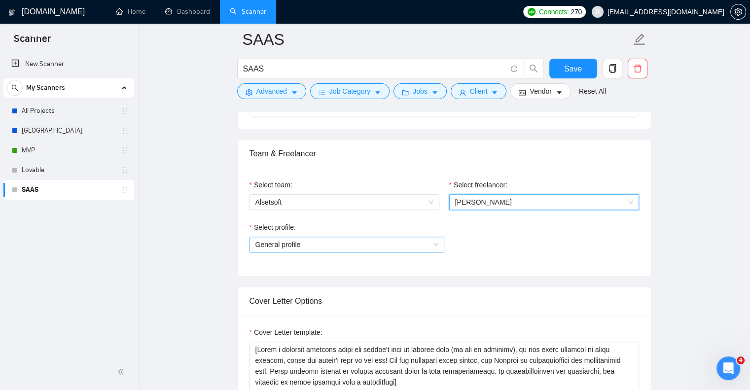
click at [380, 249] on span "General profile" at bounding box center [346, 244] width 183 height 15
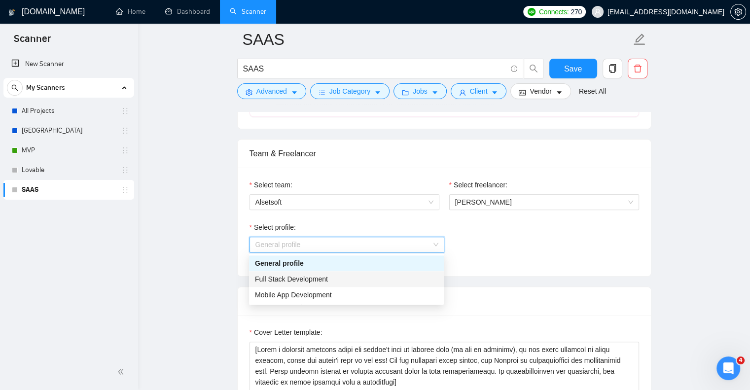
click at [371, 285] on div "Full Stack Development" at bounding box center [346, 279] width 195 height 16
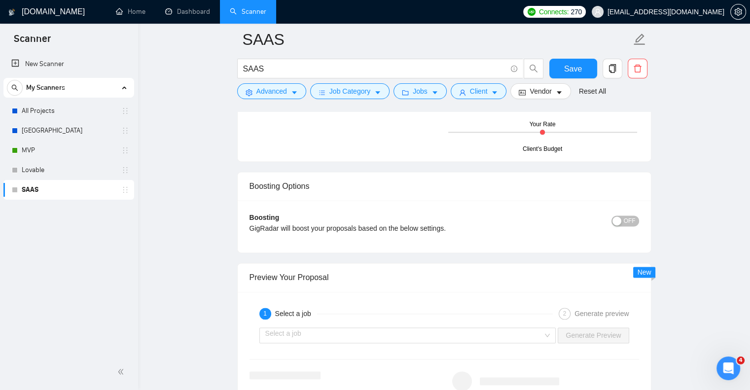
scroll to position [1262, 0]
click at [621, 222] on div "button" at bounding box center [616, 221] width 9 height 9
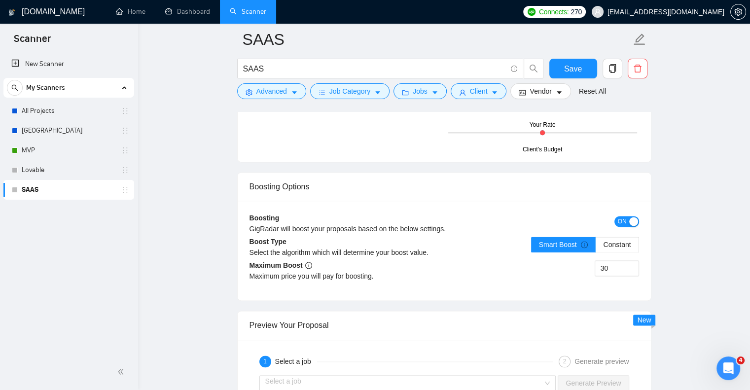
click at [613, 258] on div "Smart Boost Constant" at bounding box center [585, 251] width 108 height 28
click at [614, 264] on input "30" at bounding box center [616, 268] width 43 height 15
type input "5"
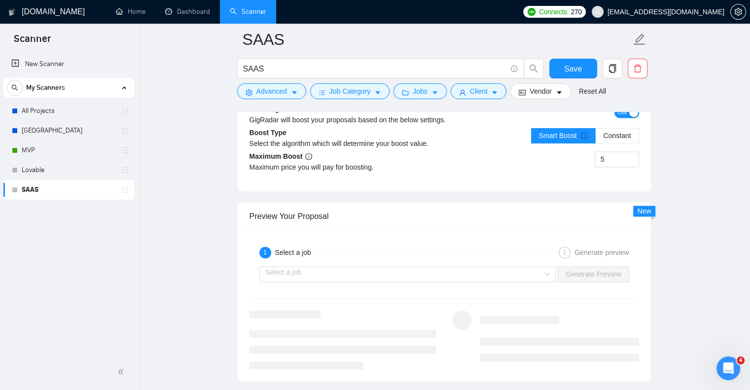
scroll to position [1371, 0]
click at [543, 274] on input "search" at bounding box center [404, 274] width 278 height 15
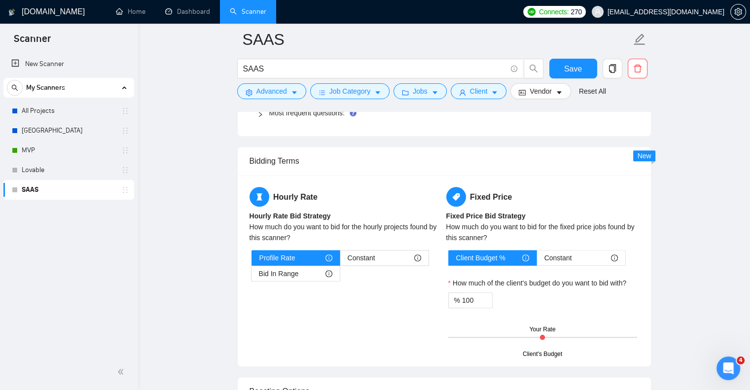
scroll to position [1057, 0]
click at [355, 261] on span "Constant" at bounding box center [362, 258] width 28 height 15
click at [340, 261] on input "Constant" at bounding box center [340, 261] width 0 height 0
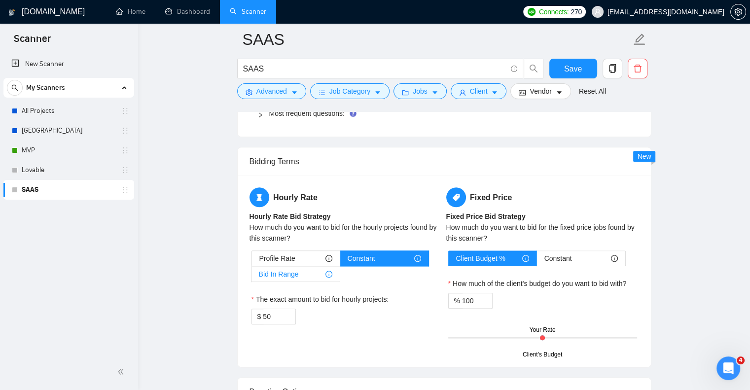
click at [310, 271] on div "Bid In Range" at bounding box center [295, 274] width 73 height 15
click at [251, 277] on input "Bid In Range" at bounding box center [251, 277] width 0 height 0
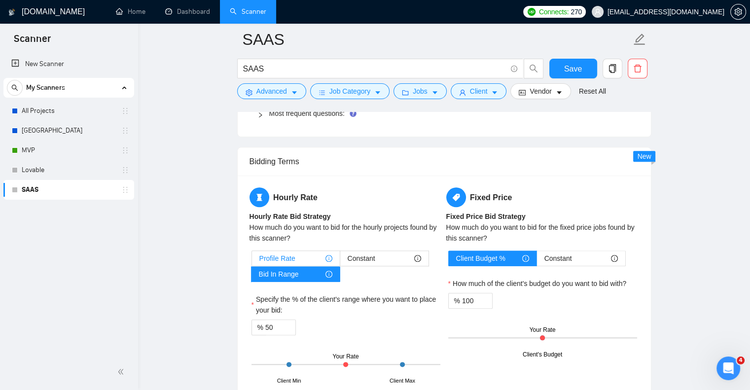
click at [304, 256] on div "Profile Rate" at bounding box center [295, 258] width 73 height 15
click at [252, 261] on input "Profile Rate" at bounding box center [252, 261] width 0 height 0
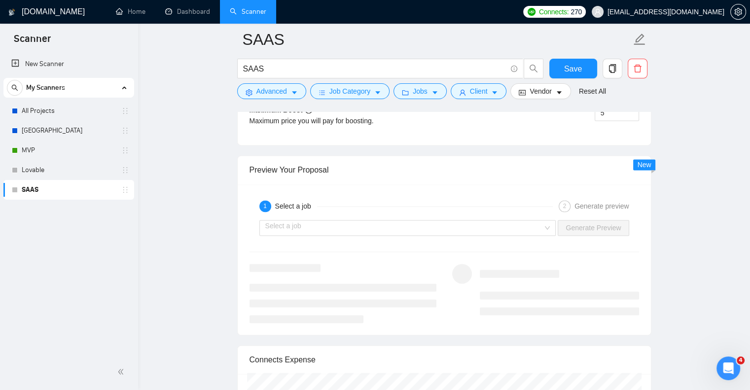
scroll to position [1416, 0]
click at [564, 61] on button "Save" at bounding box center [573, 69] width 48 height 20
click at [334, 221] on input "search" at bounding box center [404, 228] width 278 height 15
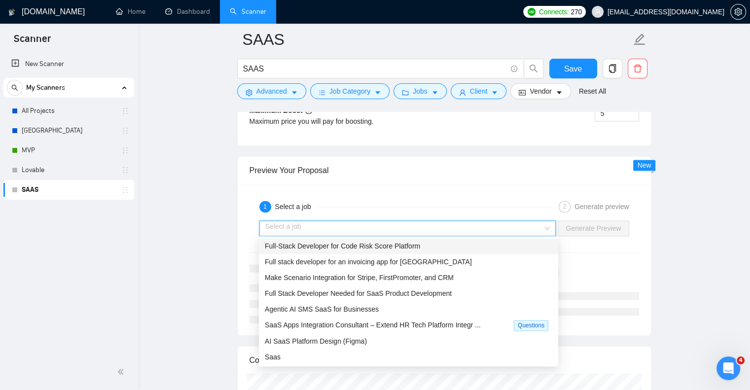
click at [341, 224] on input "search" at bounding box center [404, 228] width 278 height 15
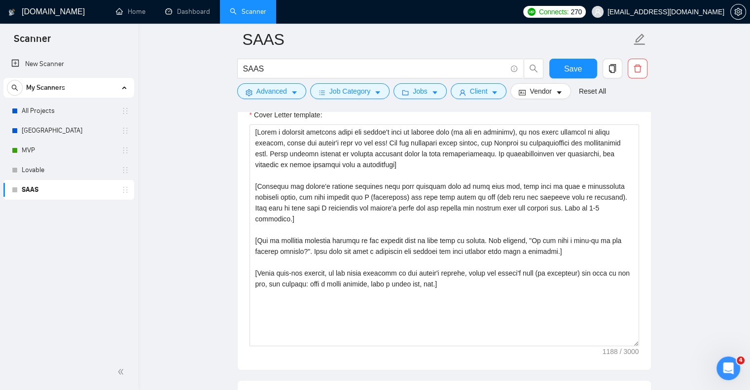
scroll to position [679, 0]
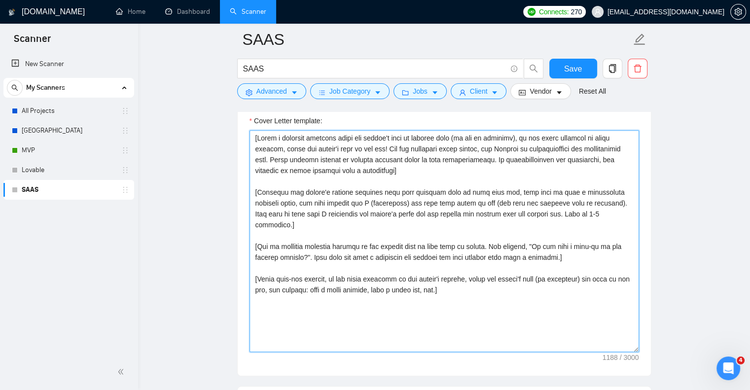
click at [371, 208] on textarea "Cover Letter template:" at bounding box center [443, 241] width 389 height 222
paste textarea "Hello, My name is [PERSON_NAME], and I am a Senior Software Engineer and CEO at…"
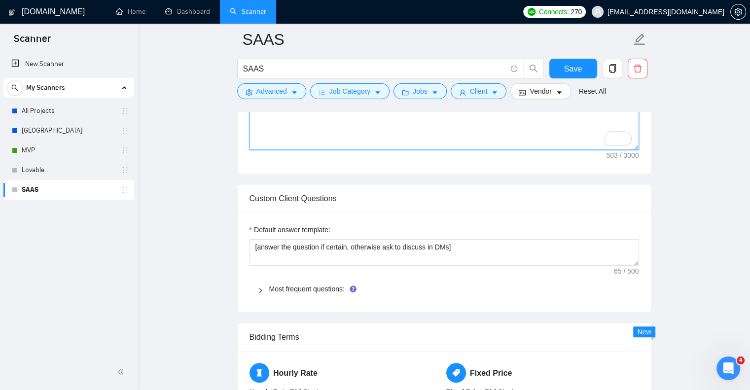
scroll to position [883, 0]
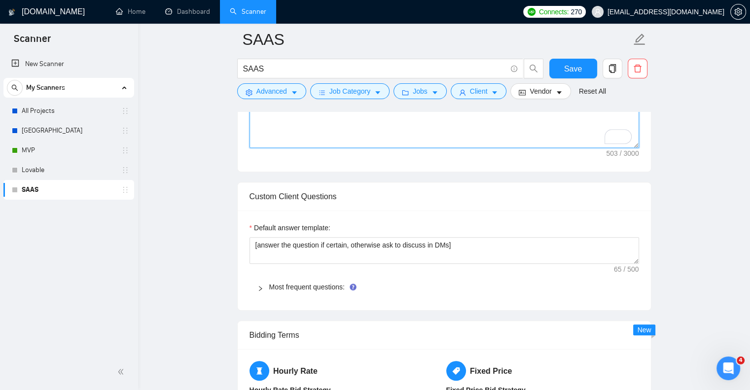
type textarea "Hello, My name is [PERSON_NAME], and I am a Senior Software Engineer and CEO at…"
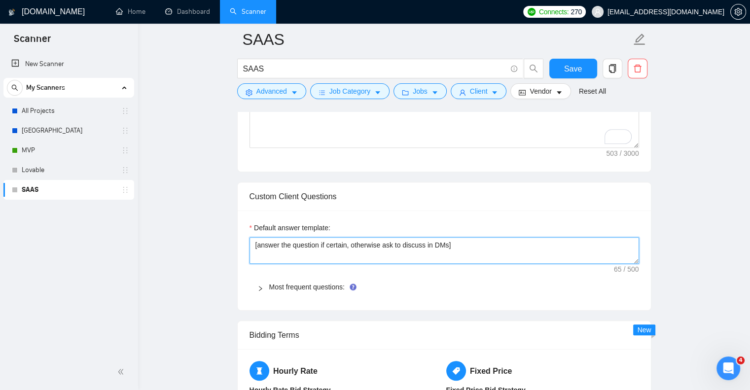
click at [294, 252] on textarea "[answer the question if certain, otherwise ask to discuss in DMs]" at bounding box center [443, 250] width 389 height 27
paste textarea "Let's discuss it in DM"
type textarea "Let's discuss it in DM"
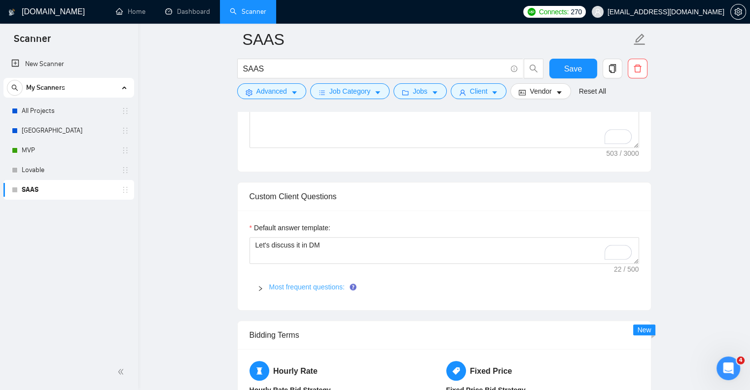
click at [310, 288] on link "Most frequent questions:" at bounding box center [306, 287] width 75 height 8
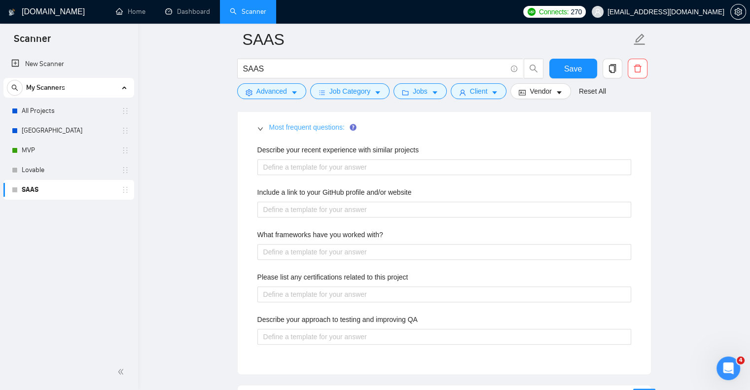
scroll to position [1042, 0]
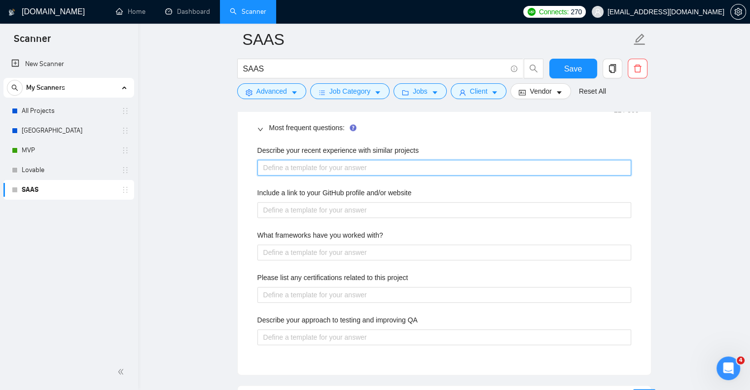
click at [299, 164] on projects "Describe your recent experience with similar projects" at bounding box center [444, 168] width 374 height 16
paste projects "Let's discuss it in DM"
type projects "Let's discuss it in DM"
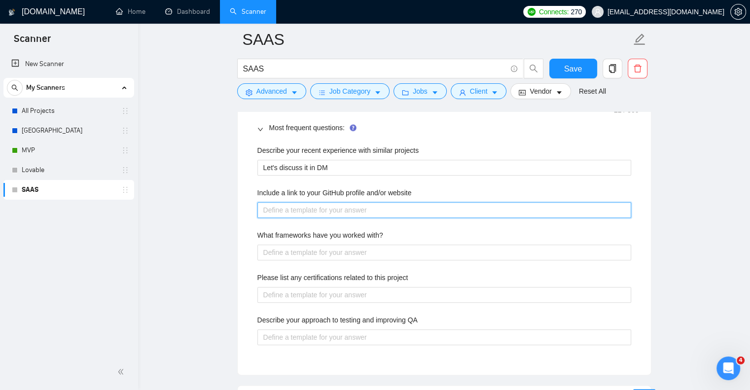
click at [303, 205] on website "Include a link to your GitHub profile and/or website" at bounding box center [444, 210] width 374 height 16
paste website "[DOMAIN_NAME], [DOMAIN_NAME]"
type website "[DOMAIN_NAME], [DOMAIN_NAME]"
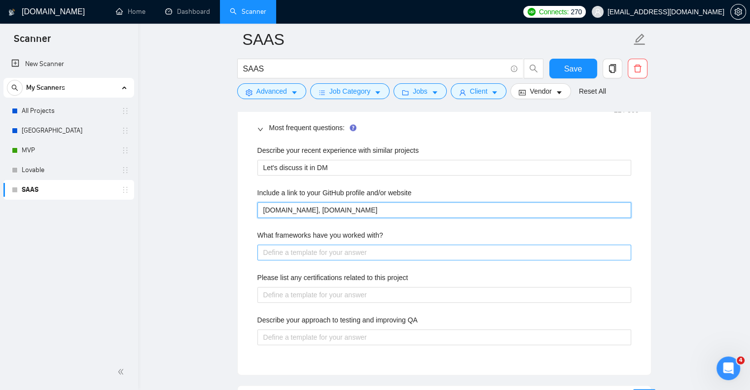
type website "[DOMAIN_NAME], [DOMAIN_NAME]"
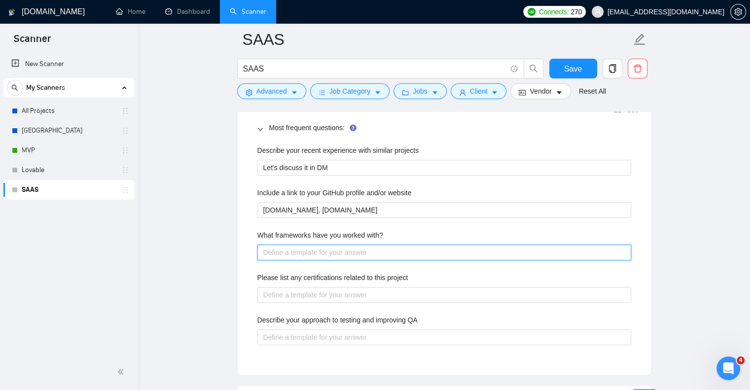
click at [308, 247] on with\? "What frameworks have you worked with?" at bounding box center [444, 253] width 374 height 16
paste with\? "Mentioned in profile"
type with\? "Mentioned in profile"
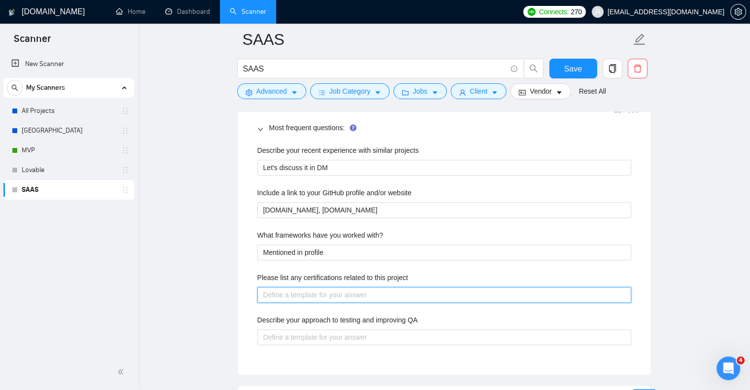
click at [311, 294] on project "Please list any certifications related to this project" at bounding box center [444, 295] width 374 height 16
paste project "Please check in Portfolio cases"
type project "Please check in Portfolio cases"
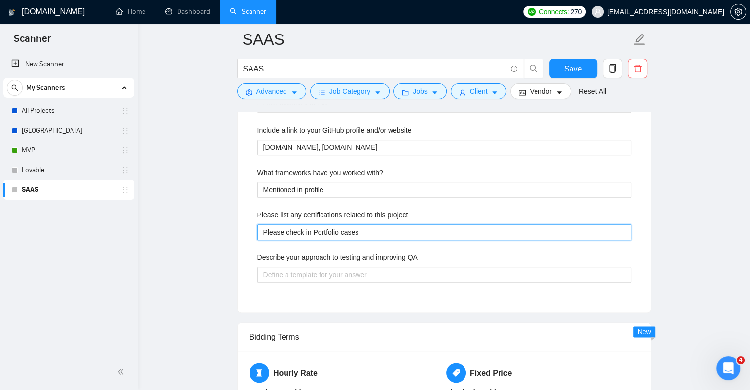
scroll to position [1105, 0]
type project "Please check in Portfolio cases"
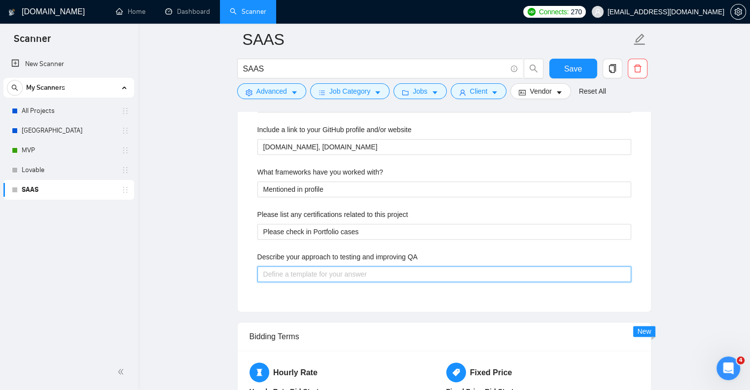
click at [293, 274] on QA "Describe your approach to testing and improving QA" at bounding box center [444, 274] width 374 height 16
paste QA "Let's discuss it in DM"
type QA "Let's discuss it in DM"
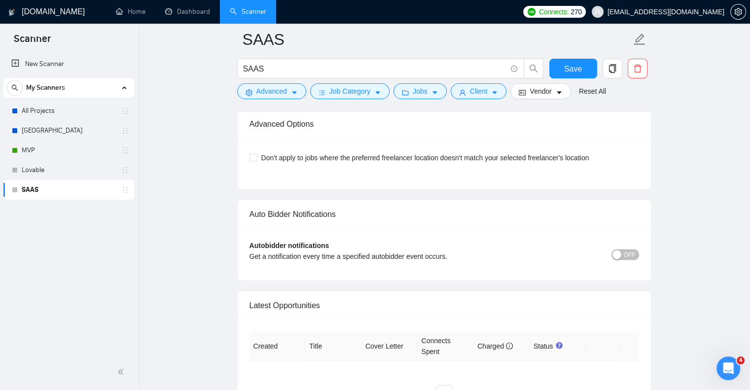
scroll to position [2071, 0]
type QA "Let's discuss it in DM"
click at [614, 252] on div "button" at bounding box center [616, 253] width 9 height 9
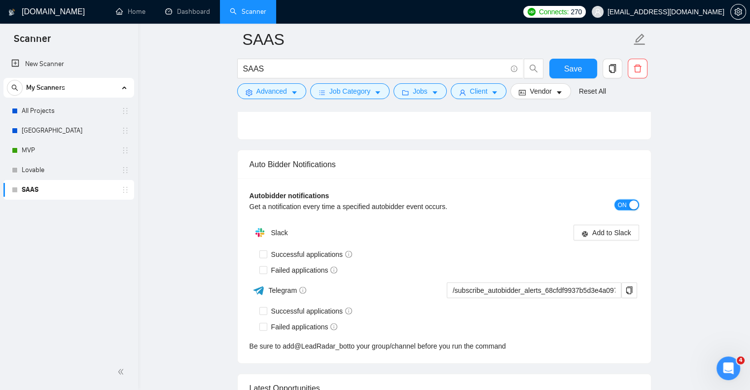
scroll to position [2121, 0]
click at [266, 309] on span at bounding box center [263, 311] width 8 height 8
click at [266, 309] on input "Successful applications" at bounding box center [262, 310] width 7 height 7
checkbox input "true"
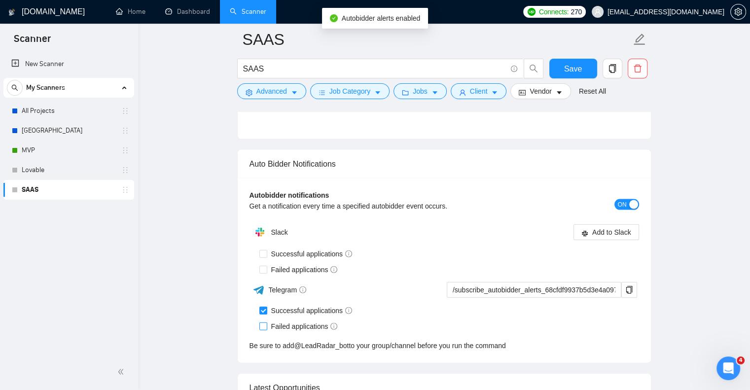
click at [264, 322] on input "Failed applications" at bounding box center [262, 325] width 7 height 7
checkbox input "true"
click at [497, 284] on input "/subscribe_autobidder_alerts_68cfdf9937b5d3e4a097ceb8@LeadRadar_bot" at bounding box center [534, 290] width 175 height 16
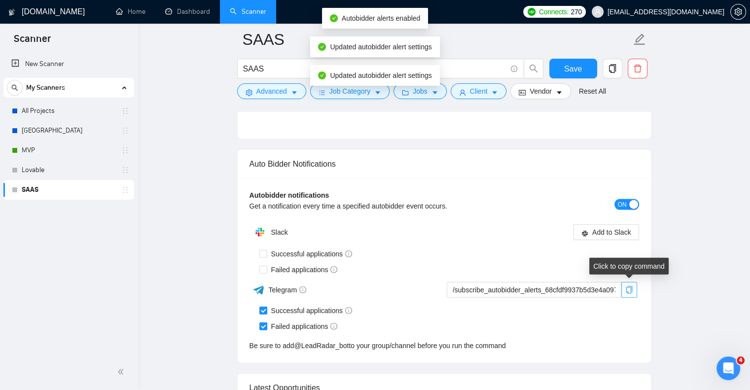
click at [630, 286] on icon "copy" at bounding box center [629, 290] width 6 height 8
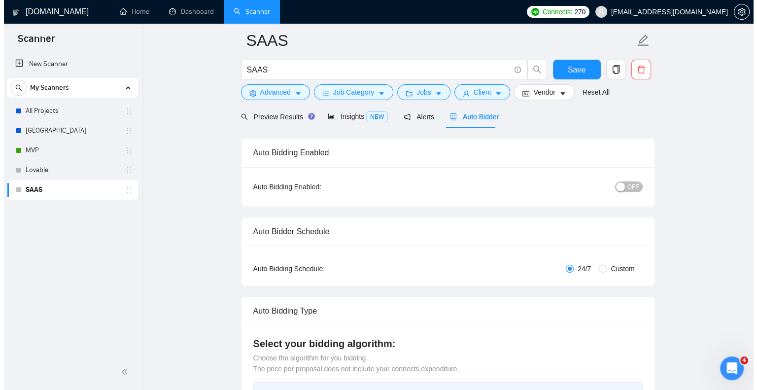
scroll to position [0, 0]
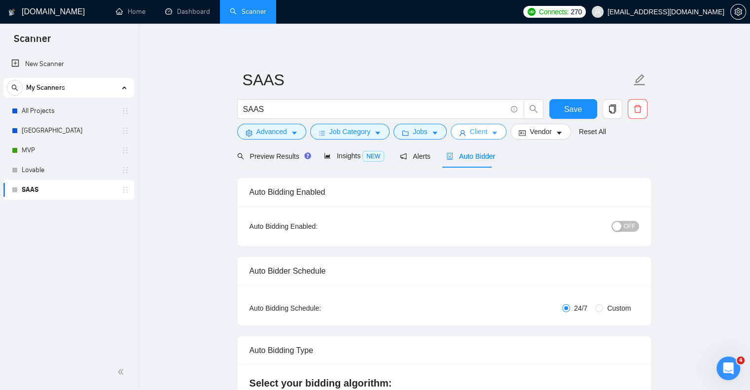
click at [487, 132] on button "Client" at bounding box center [479, 132] width 56 height 16
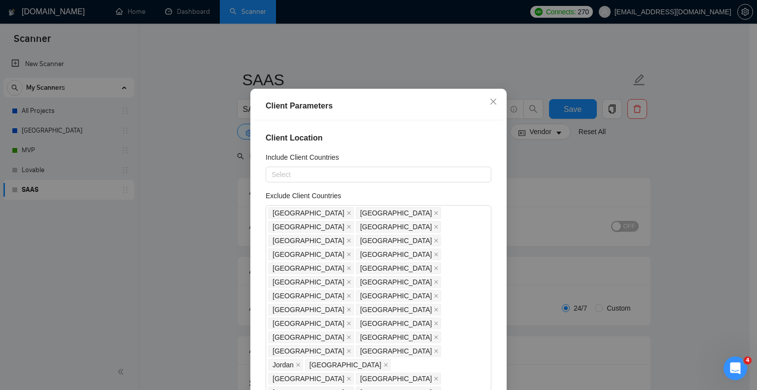
scroll to position [15, 0]
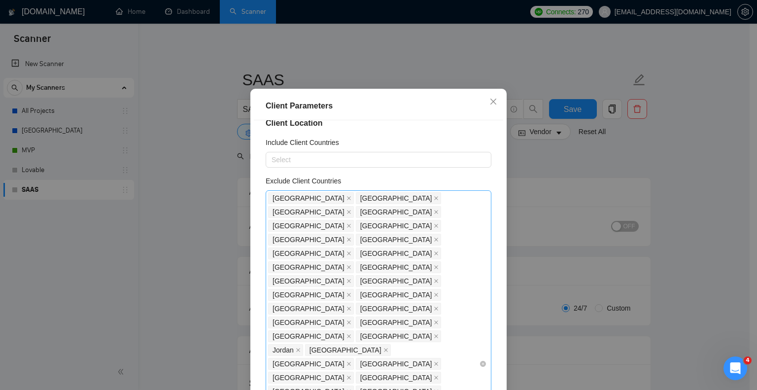
click at [464, 222] on div "Africa India Pakistan Philippines Russia Nigeria Vietnam Singapore China Hong K…" at bounding box center [373, 363] width 211 height 345
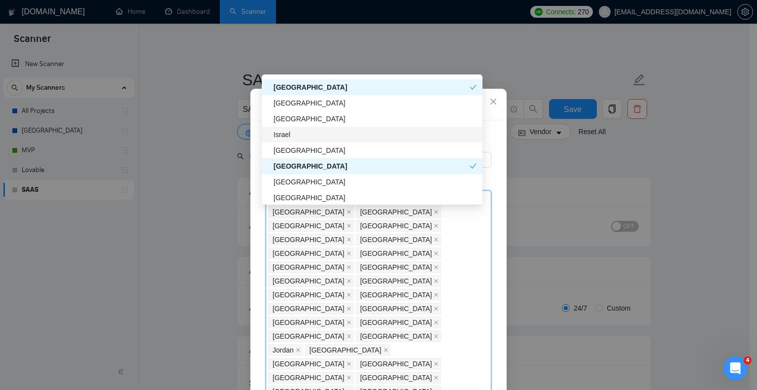
scroll to position [250, 0]
click at [343, 136] on div "Israel" at bounding box center [375, 133] width 203 height 11
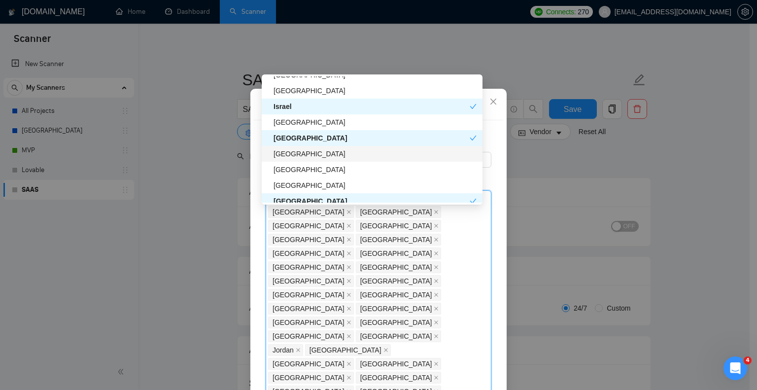
scroll to position [280, 0]
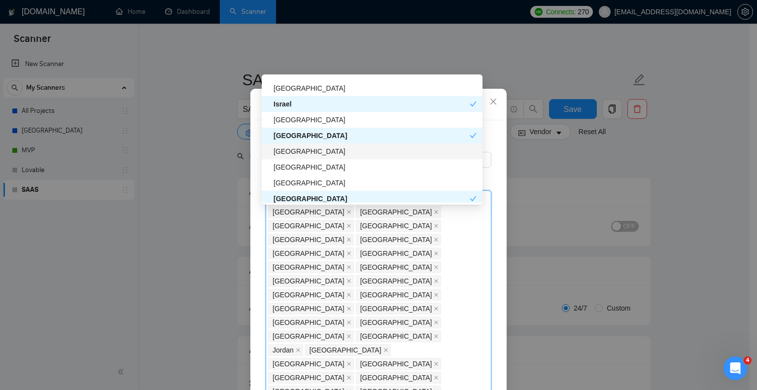
click at [357, 158] on div "Spain" at bounding box center [372, 151] width 221 height 16
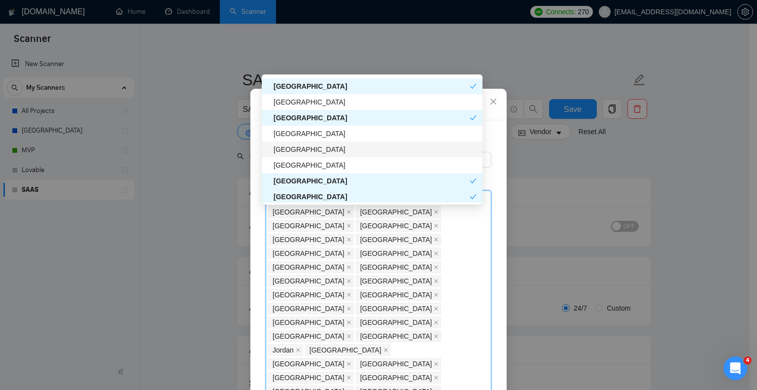
scroll to position [441, 0]
click at [347, 168] on div "South Africa" at bounding box center [375, 164] width 203 height 11
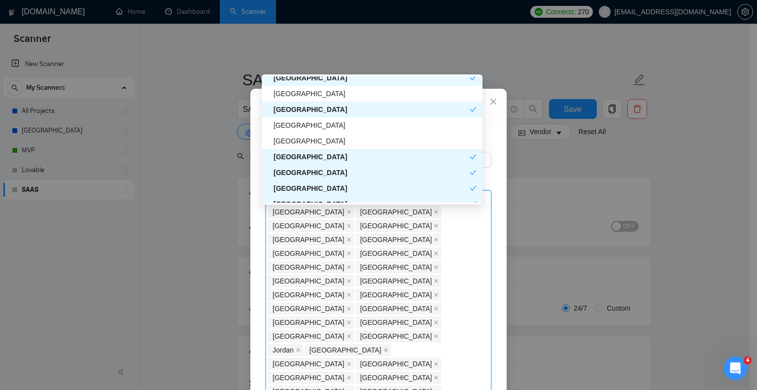
scroll to position [449, 0]
click at [339, 125] on div "New Zealand" at bounding box center [375, 124] width 203 height 11
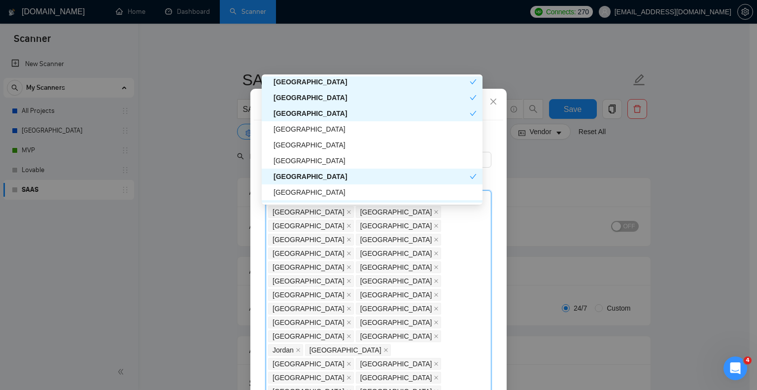
scroll to position [1376, 0]
click at [310, 131] on div "Macedonia" at bounding box center [375, 128] width 203 height 11
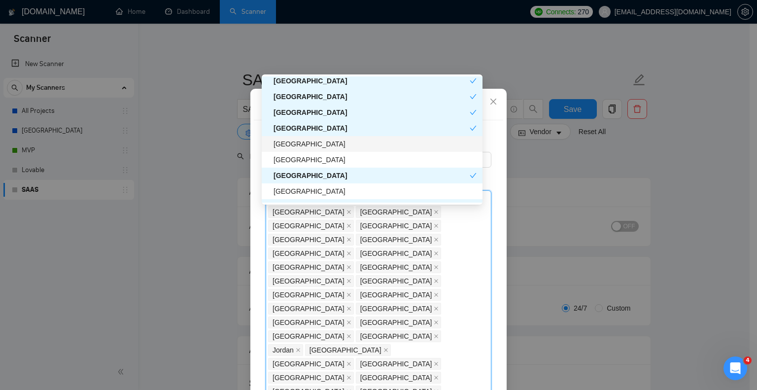
click at [314, 143] on div "Panama" at bounding box center [375, 144] width 203 height 11
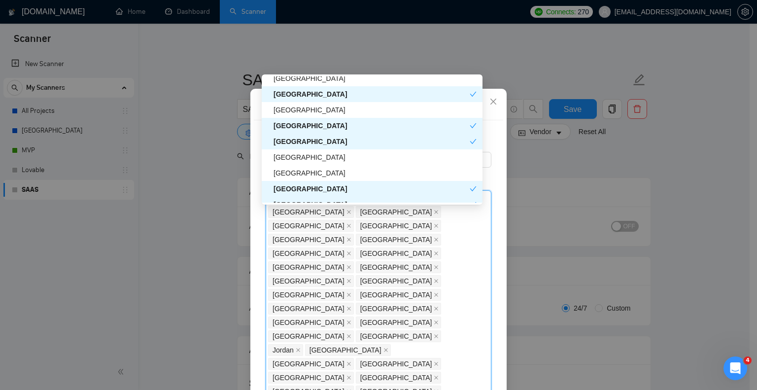
scroll to position [1466, 0]
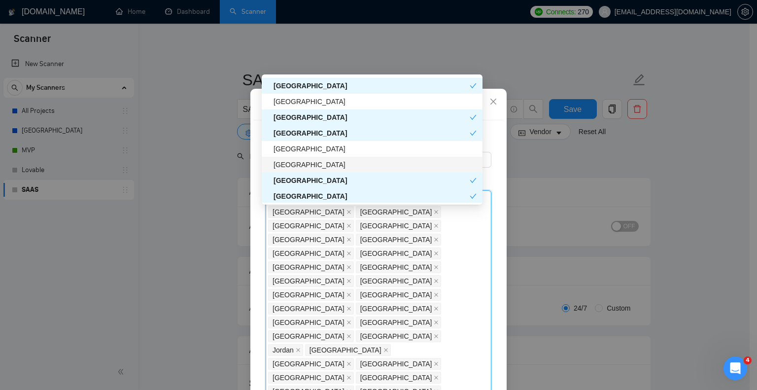
click at [346, 163] on div "Kazakhstan" at bounding box center [375, 164] width 203 height 11
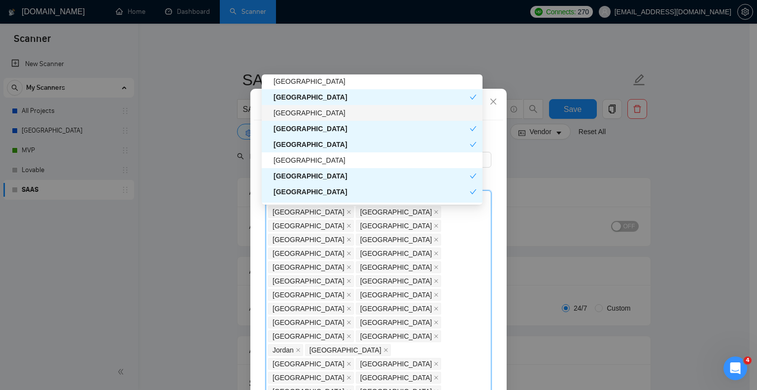
click at [328, 109] on div "Bosnia and Herzegovina" at bounding box center [375, 112] width 203 height 11
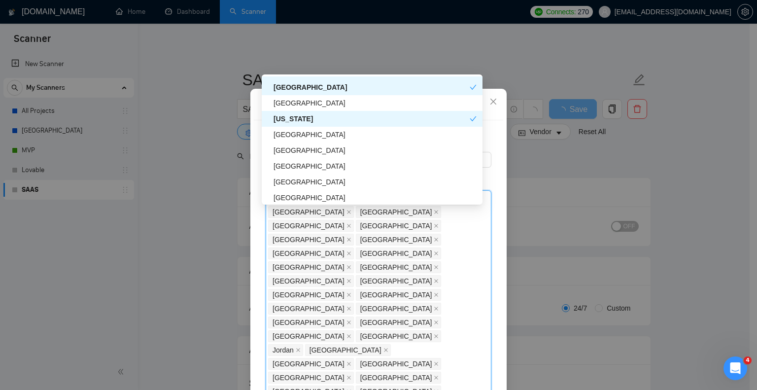
scroll to position [1575, 0]
click at [359, 135] on div "Trinidad and Tobago" at bounding box center [375, 134] width 203 height 11
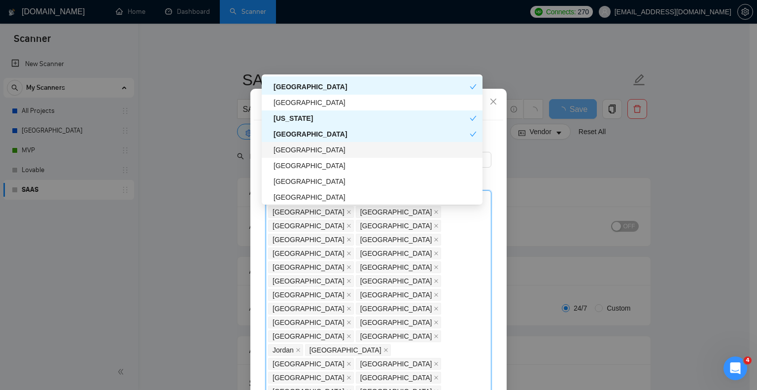
click at [355, 149] on div "Ecuador" at bounding box center [375, 149] width 203 height 11
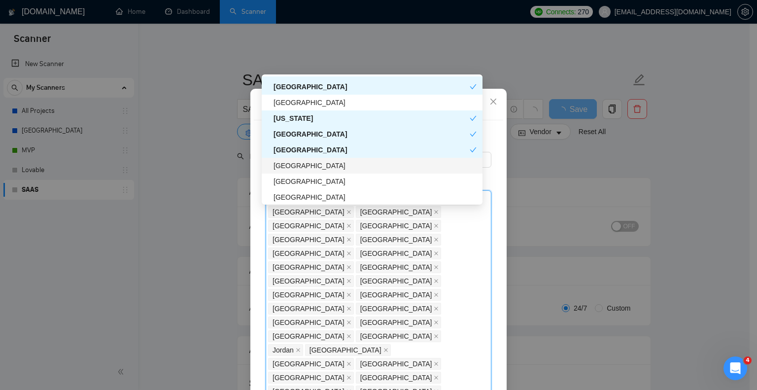
click at [353, 166] on div "Mauritius" at bounding box center [375, 165] width 203 height 11
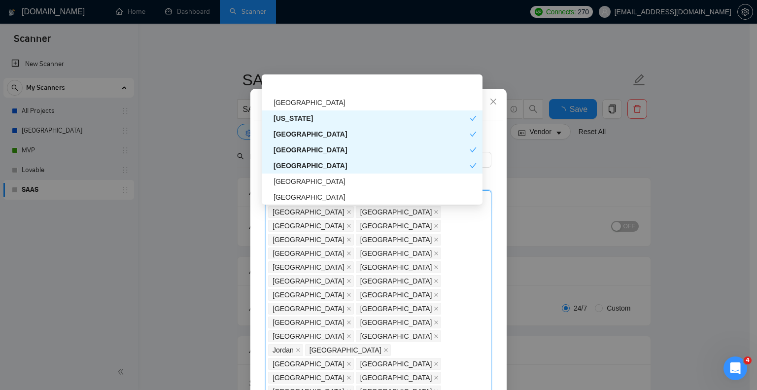
scroll to position [1604, 0]
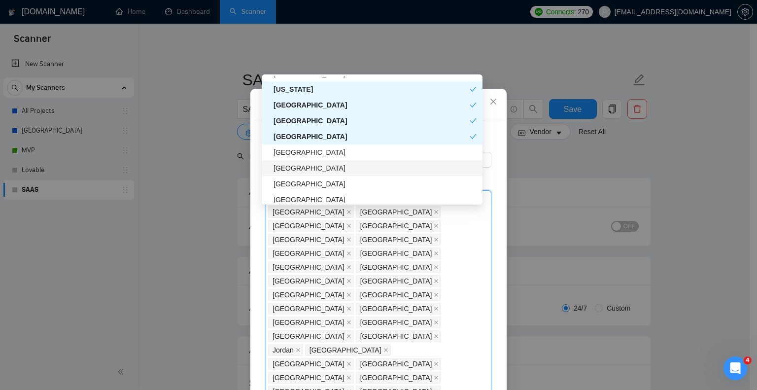
click at [351, 174] on div "Uganda" at bounding box center [372, 168] width 221 height 16
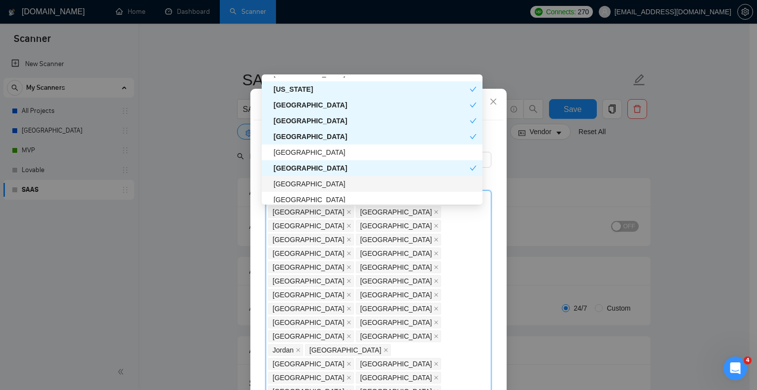
click at [350, 188] on div "Somalia" at bounding box center [375, 183] width 203 height 11
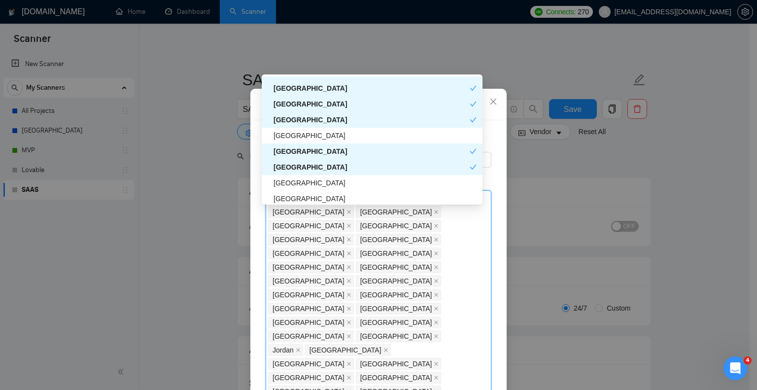
scroll to position [1624, 0]
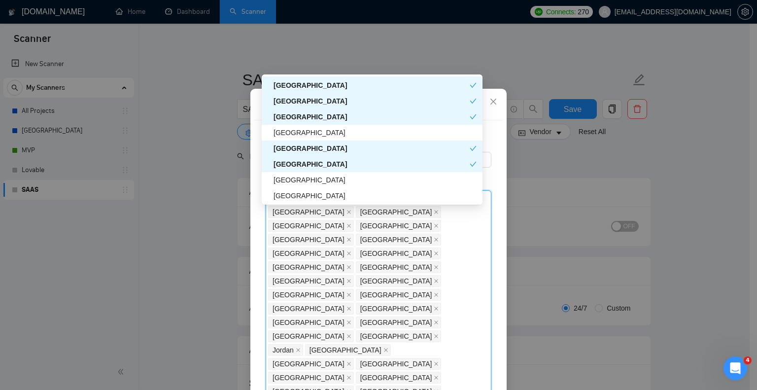
click at [350, 188] on div "Venezuela" at bounding box center [372, 196] width 221 height 16
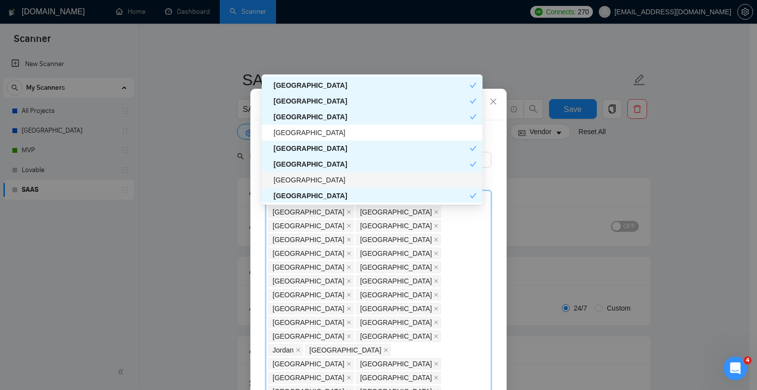
click at [347, 180] on div "Tanzania" at bounding box center [375, 180] width 203 height 11
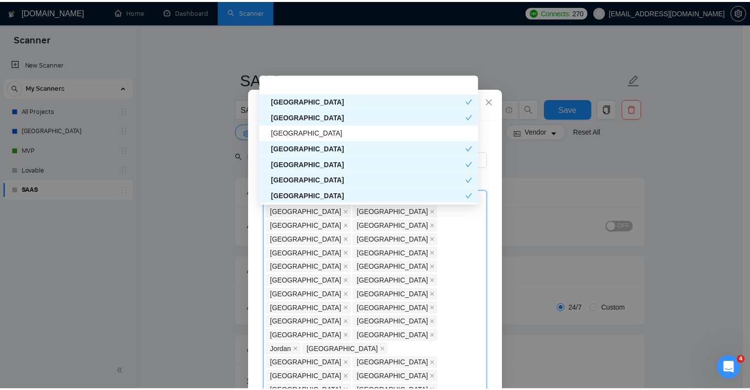
scroll to position [1650, 0]
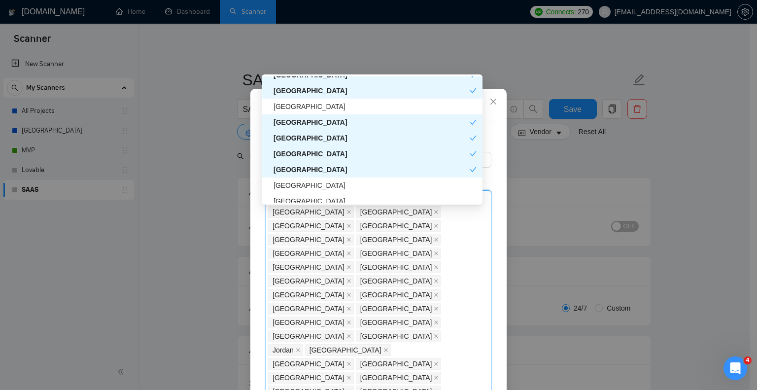
click at [347, 180] on div "Bahamas" at bounding box center [375, 185] width 203 height 11
click at [536, 76] on div "Client Parameters Client Location Include Client Countries Select Exclude Clien…" at bounding box center [378, 195] width 757 height 390
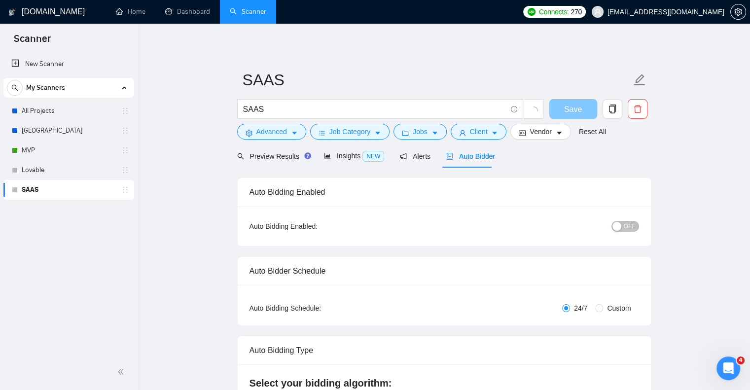
click at [569, 104] on span "Save" at bounding box center [573, 109] width 18 height 12
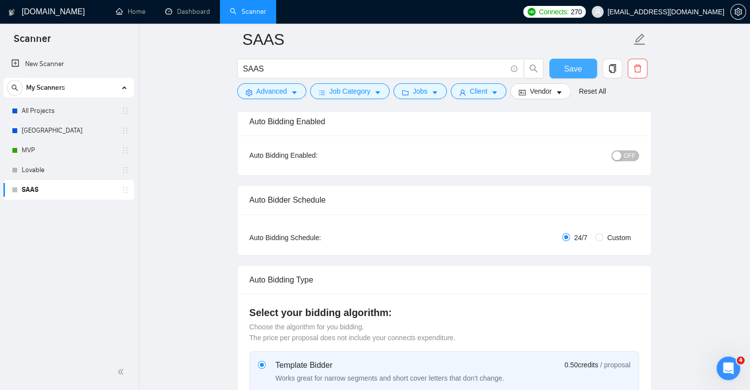
scroll to position [0, 0]
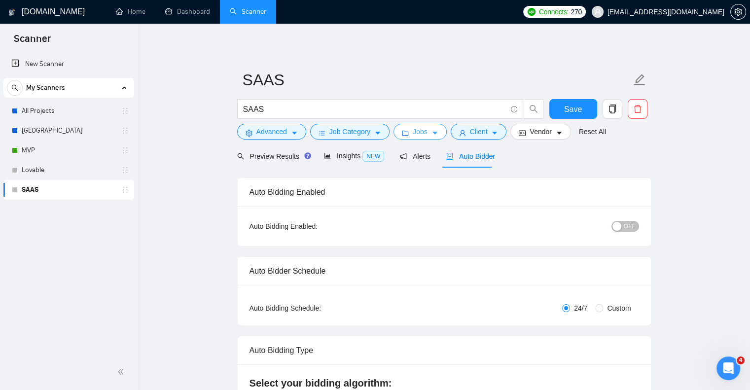
click at [426, 128] on button "Jobs" at bounding box center [419, 132] width 53 height 16
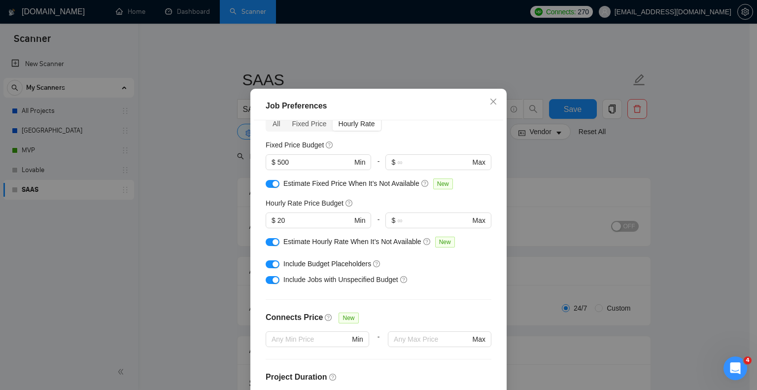
click at [443, 74] on div "Job Preferences Budget Project Type All Fixed Price Hourly Rate Fixed Price Bud…" at bounding box center [378, 195] width 757 height 390
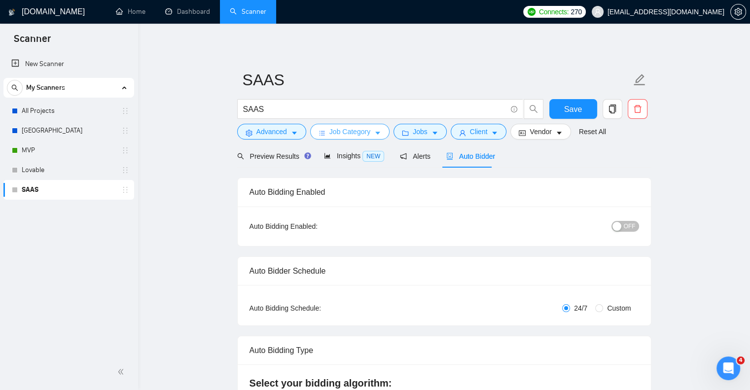
click at [374, 131] on icon "caret-down" at bounding box center [377, 133] width 7 height 7
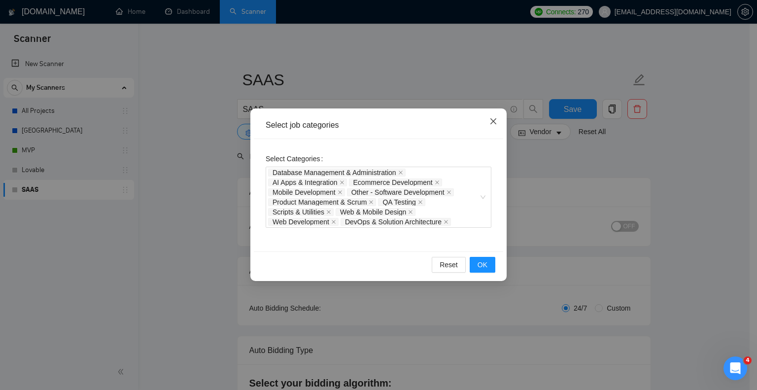
click at [488, 120] on span "Close" at bounding box center [493, 121] width 27 height 27
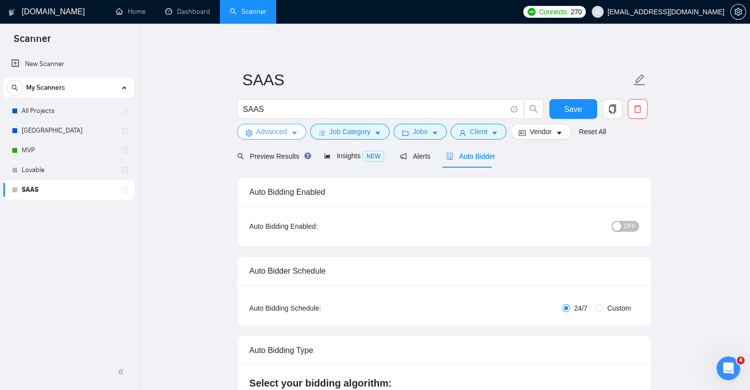
click at [281, 134] on span "Advanced" at bounding box center [271, 131] width 31 height 11
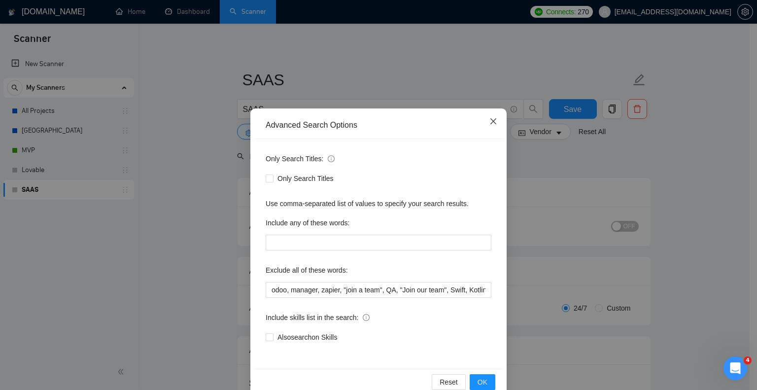
click at [490, 120] on icon "close" at bounding box center [494, 121] width 8 height 8
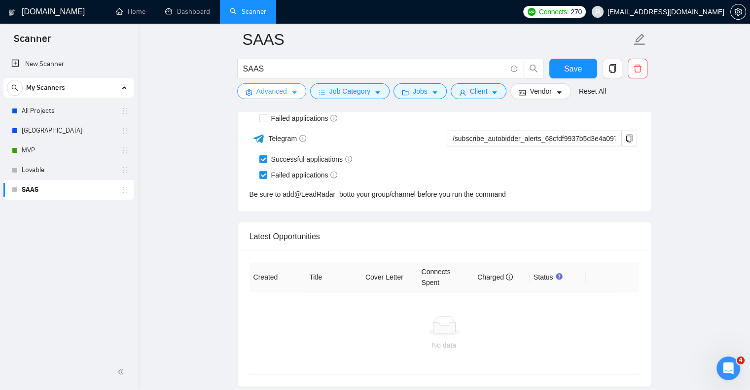
scroll to position [2341, 0]
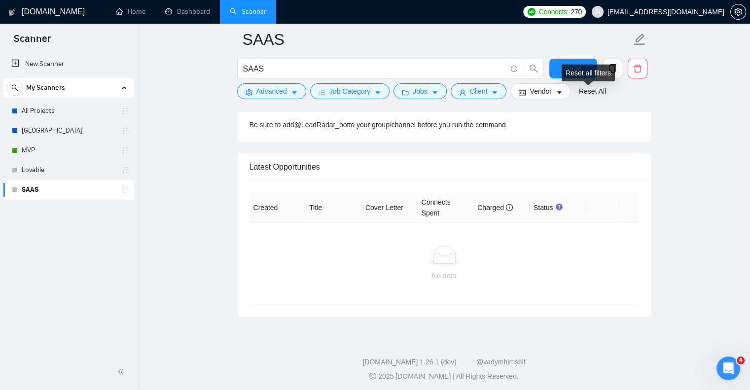
click at [581, 71] on div "Reset all filters" at bounding box center [588, 73] width 53 height 17
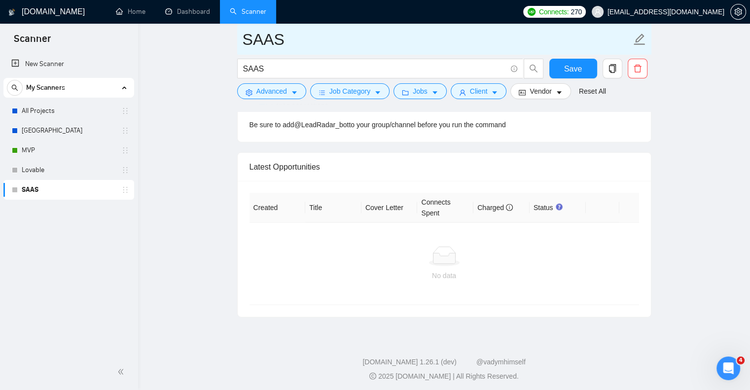
click at [565, 38] on input "SAAS" at bounding box center [437, 39] width 389 height 25
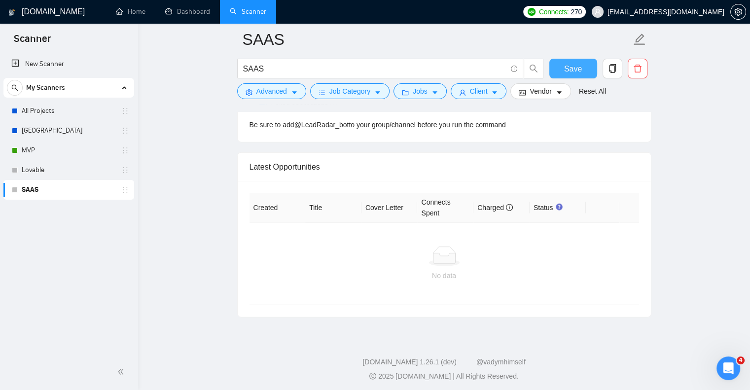
click at [573, 71] on span "Save" at bounding box center [573, 69] width 18 height 12
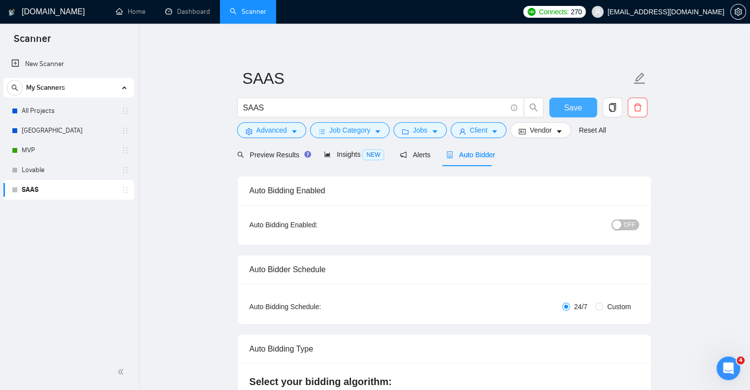
scroll to position [0, 0]
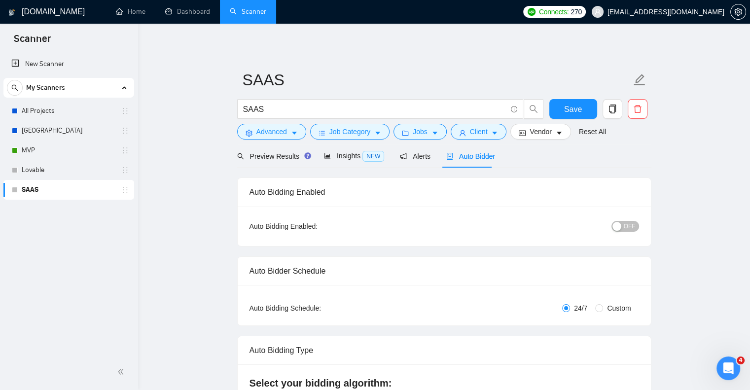
click at [621, 225] on div "button" at bounding box center [616, 226] width 9 height 9
click at [575, 110] on span "Save" at bounding box center [573, 109] width 18 height 12
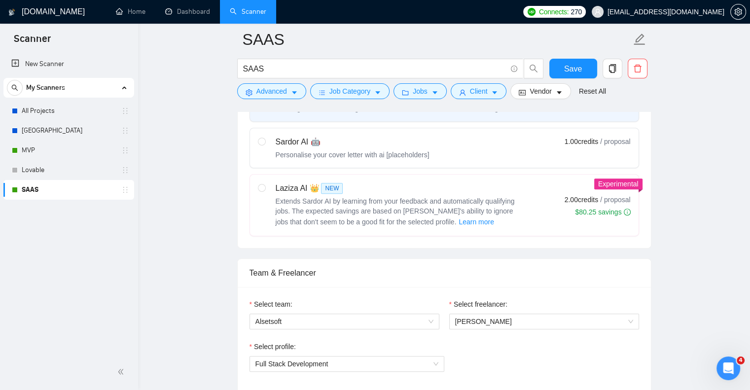
scroll to position [349, 0]
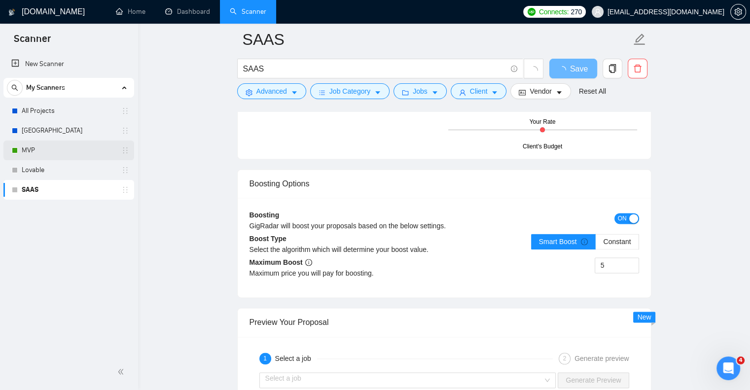
click at [67, 151] on link "MVP" at bounding box center [69, 151] width 94 height 20
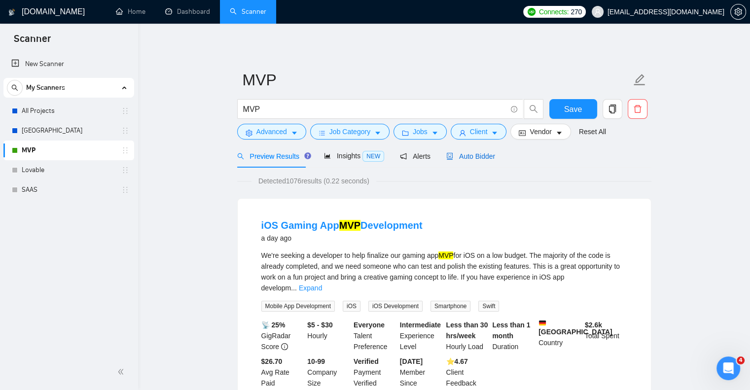
click at [479, 154] on span "Auto Bidder" at bounding box center [470, 156] width 49 height 8
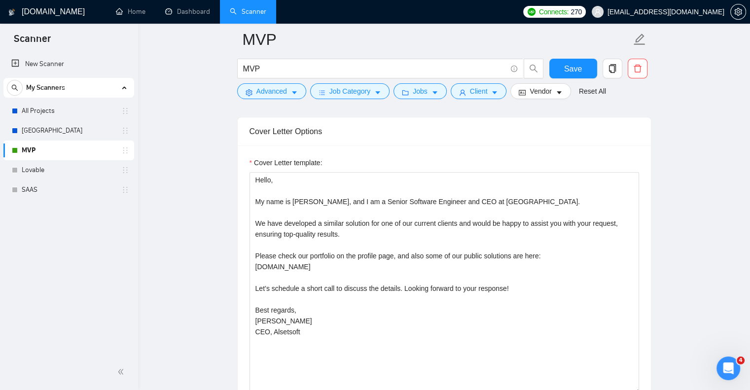
scroll to position [639, 0]
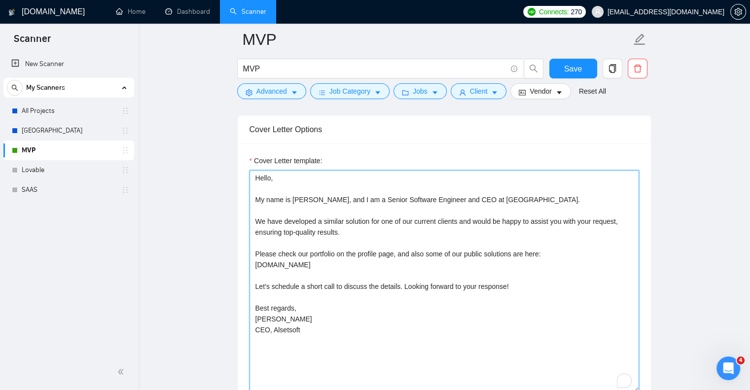
drag, startPoint x: 326, startPoint y: 328, endPoint x: 238, endPoint y: 173, distance: 178.4
click at [238, 173] on div "Cover Letter template: Hello, My name is Liubomyr Liubchynskyi, and I am a Seni…" at bounding box center [444, 279] width 413 height 272
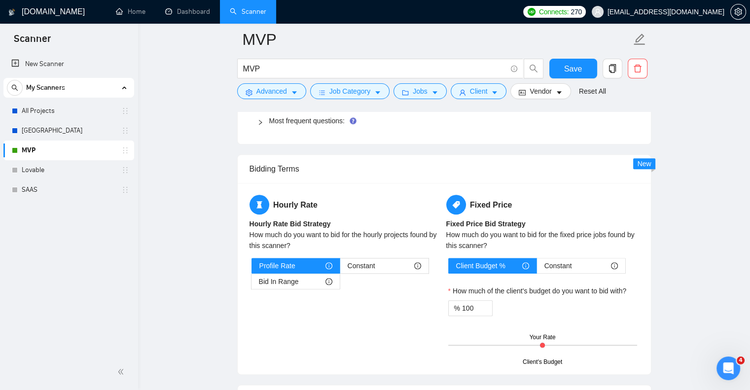
click at [160, 260] on main "MVP MVP Save Advanced Job Category Jobs Client Vendor Reset All Preview Results…" at bounding box center [444, 254] width 580 height 2528
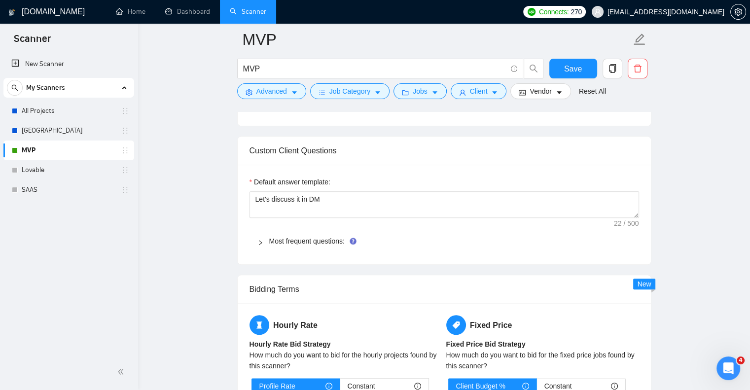
scroll to position [927, 0]
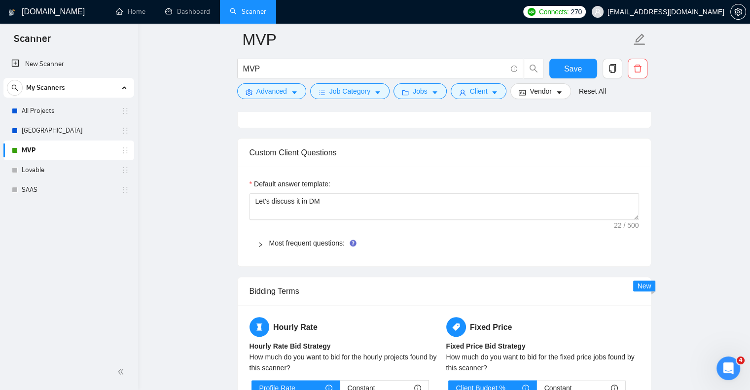
click at [259, 240] on div at bounding box center [263, 243] width 12 height 11
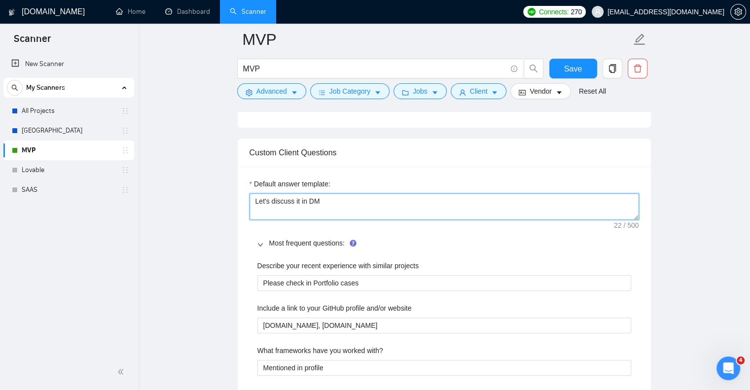
click at [294, 199] on textarea "Let's discuss it in DM" at bounding box center [443, 206] width 389 height 27
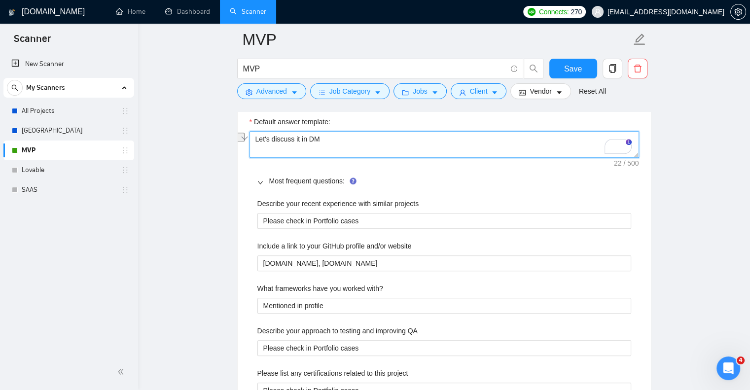
scroll to position [991, 0]
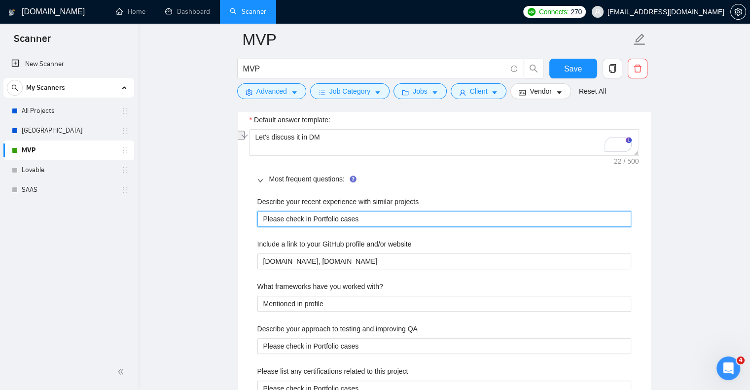
click at [301, 218] on projects "Please check in Portfolio cases" at bounding box center [444, 219] width 374 height 16
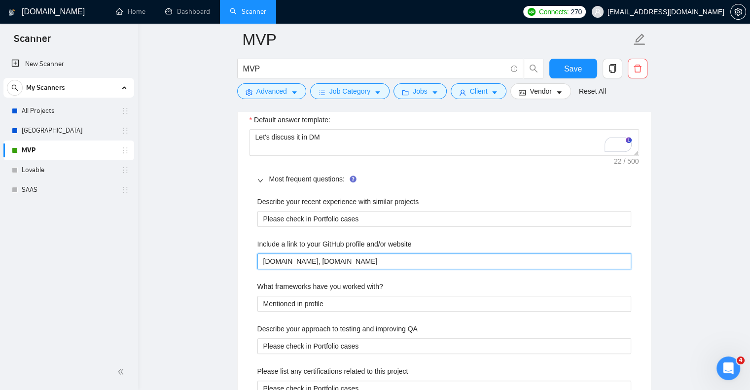
click at [309, 262] on website "[DOMAIN_NAME], [DOMAIN_NAME]" at bounding box center [444, 261] width 374 height 16
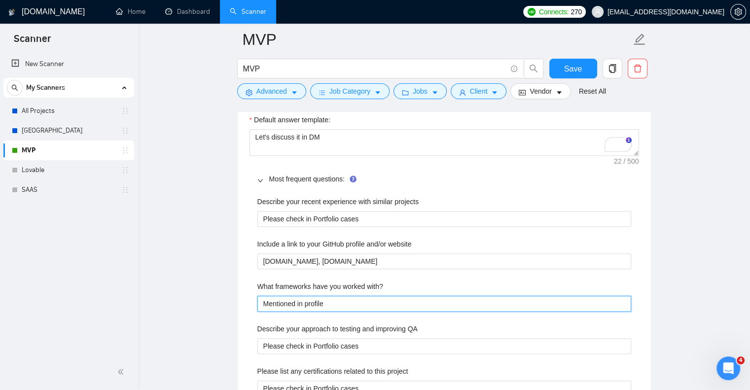
click at [312, 303] on with\? "Mentioned in profile" at bounding box center [444, 304] width 374 height 16
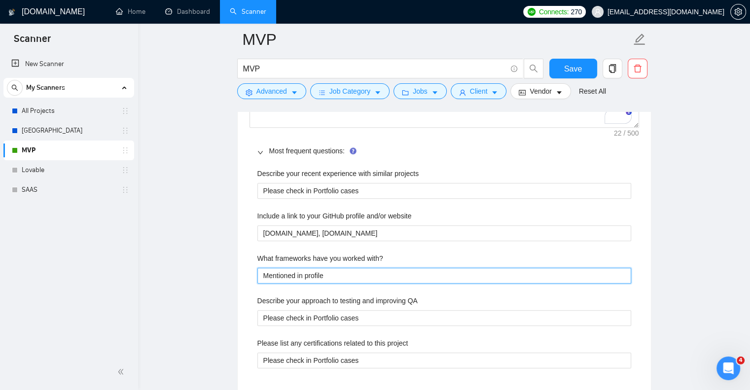
scroll to position [1036, 0]
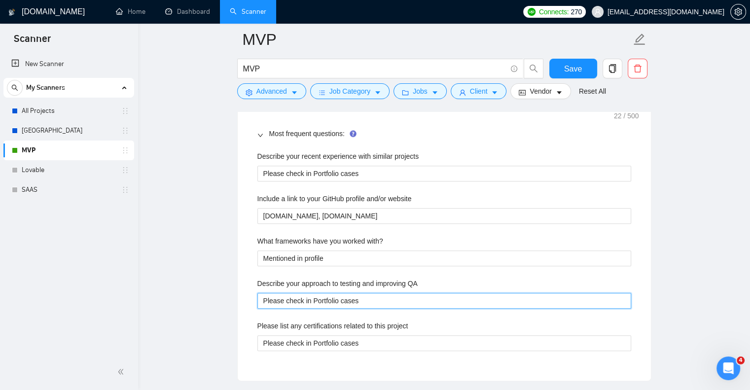
click at [309, 306] on QA "Please check in Portfolio cases" at bounding box center [444, 301] width 374 height 16
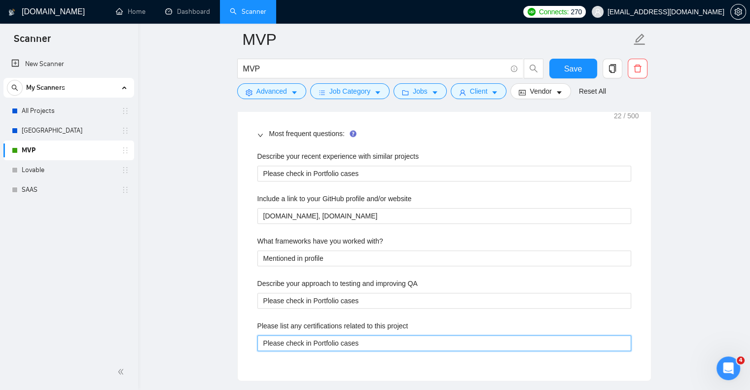
click at [304, 338] on project "Please check in Portfolio cases" at bounding box center [444, 343] width 374 height 16
